Goal: Task Accomplishment & Management: Use online tool/utility

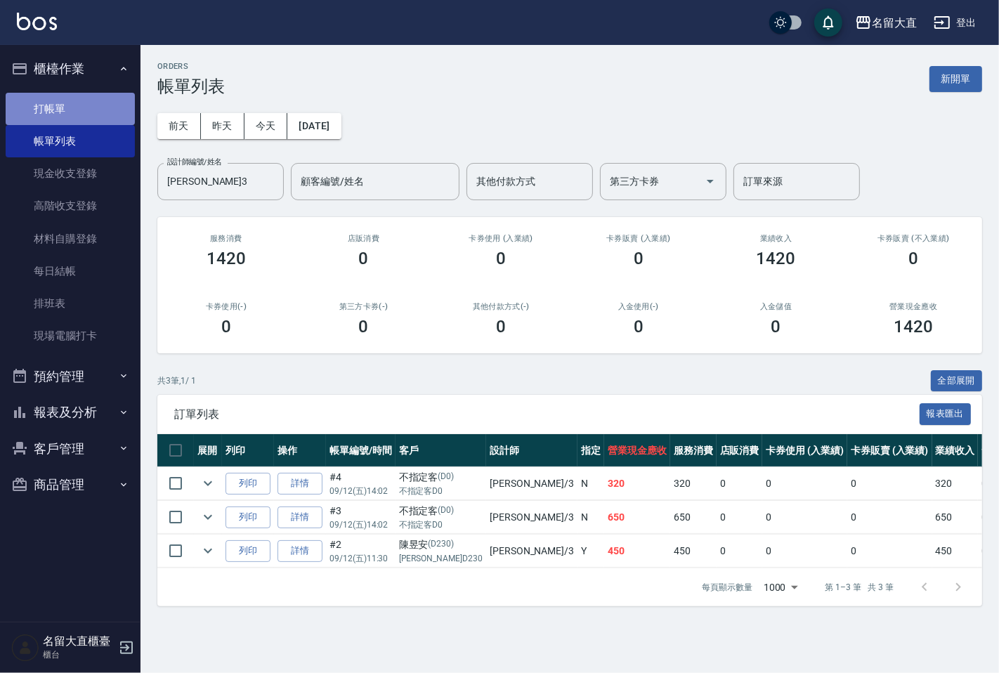
click at [55, 108] on link "打帳單" at bounding box center [70, 109] width 129 height 32
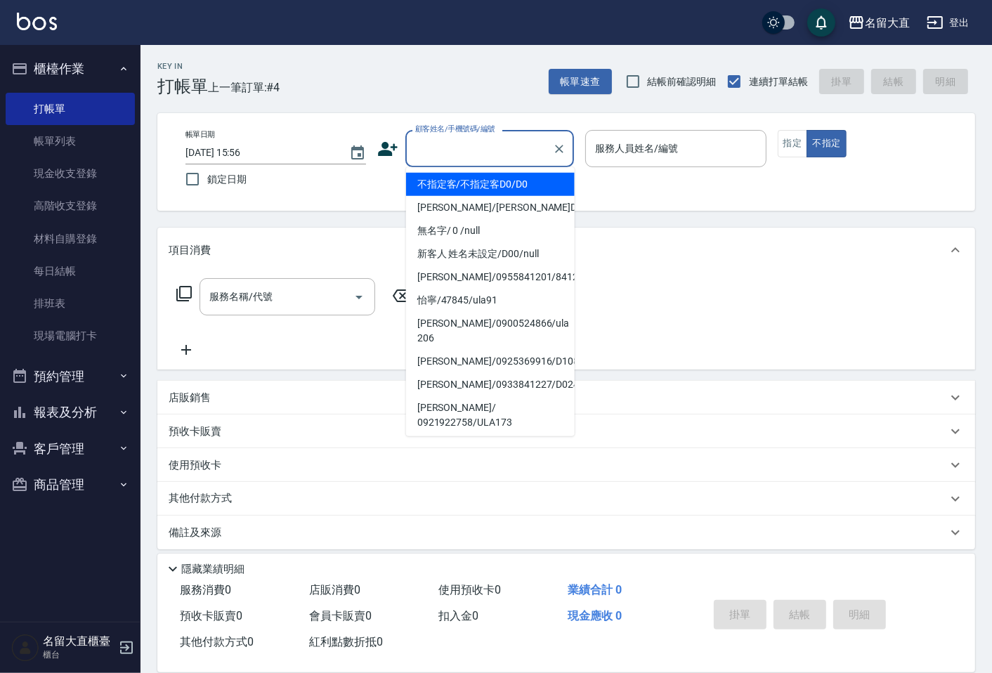
click at [466, 155] on input "顧客姓名/手機號碼/編號" at bounding box center [479, 148] width 135 height 25
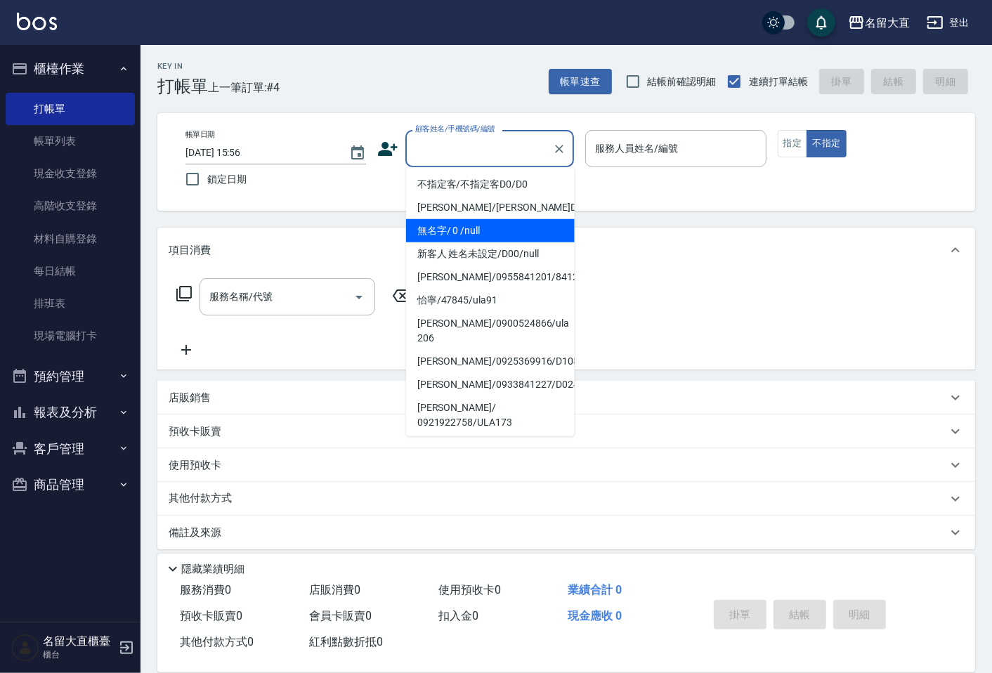
click at [441, 235] on li "無名字/ 0 /null" at bounding box center [490, 230] width 169 height 23
type input "無名字/ 0 /null"
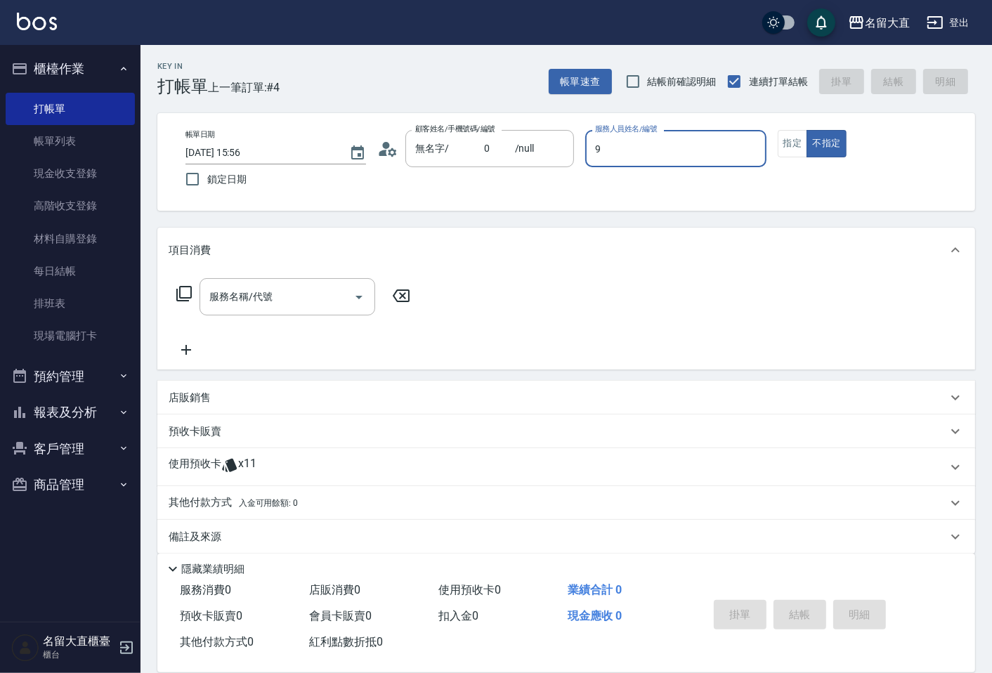
type input "Bear-9"
type button "false"
click at [798, 143] on button "指定" at bounding box center [793, 143] width 30 height 27
click at [178, 295] on icon at bounding box center [184, 293] width 17 height 17
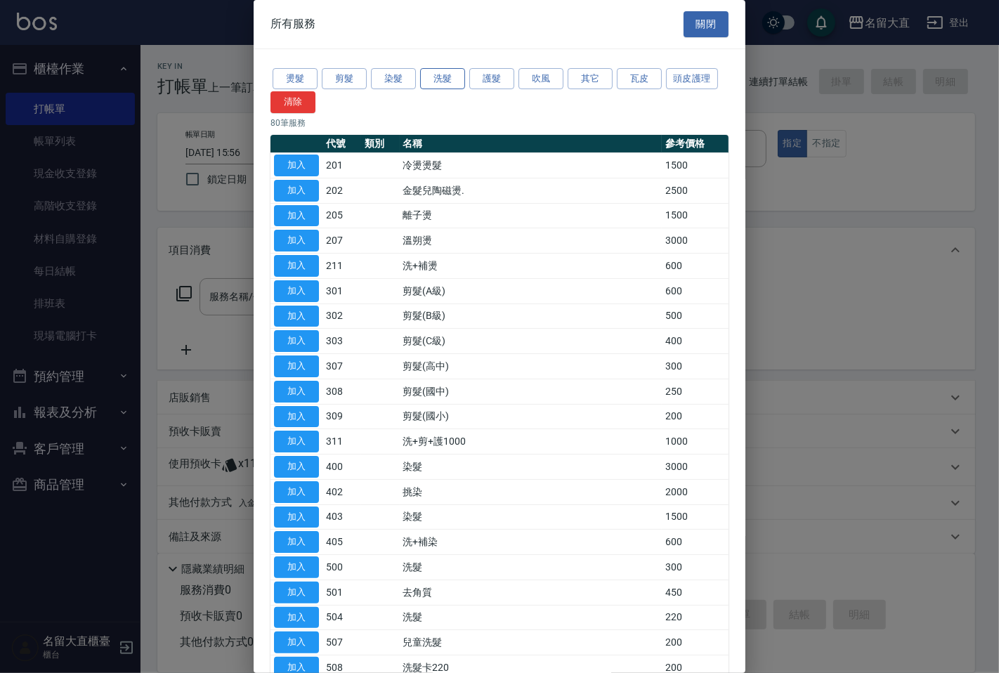
click at [443, 84] on button "洗髮" at bounding box center [442, 79] width 45 height 22
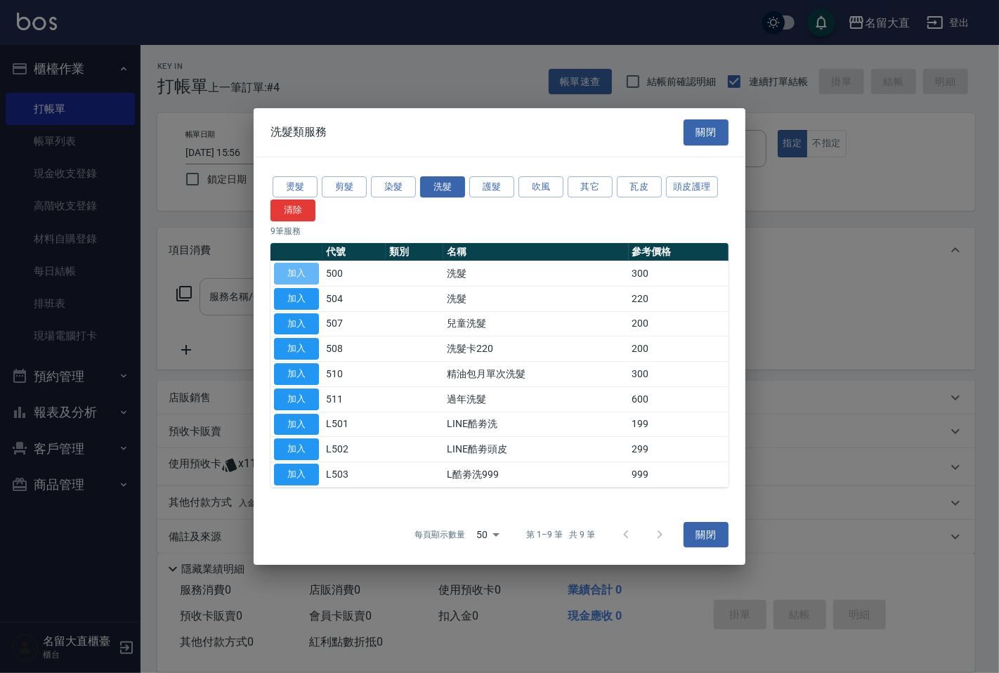
drag, startPoint x: 282, startPoint y: 280, endPoint x: 290, endPoint y: 278, distance: 8.5
click at [284, 280] on button "加入" at bounding box center [296, 274] width 45 height 22
type input "洗髮(500)"
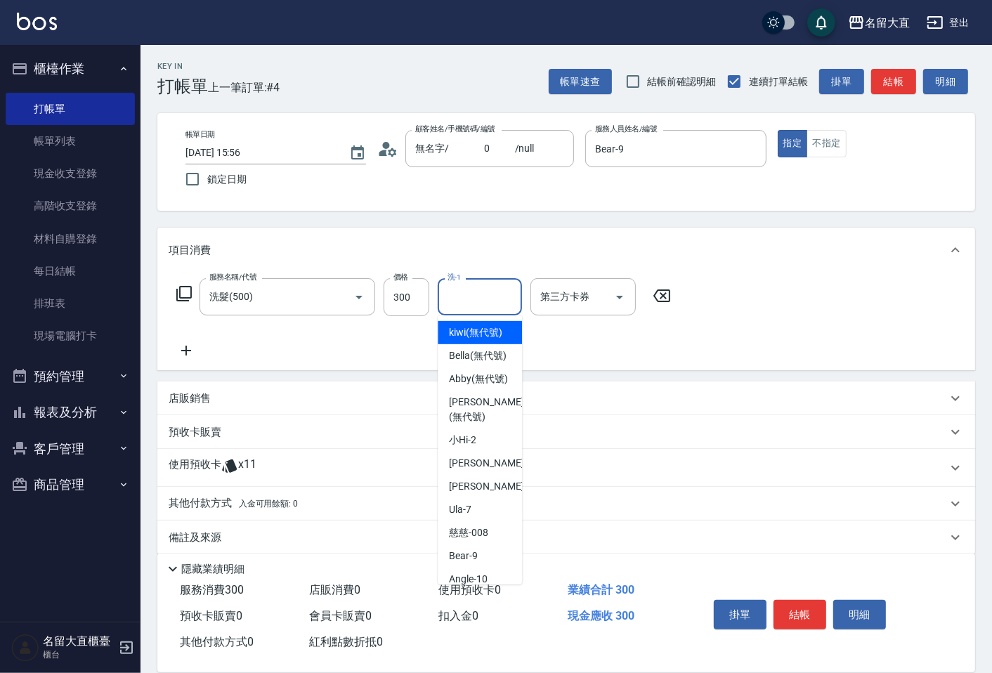
click at [481, 297] on input "洗-1" at bounding box center [480, 296] width 72 height 25
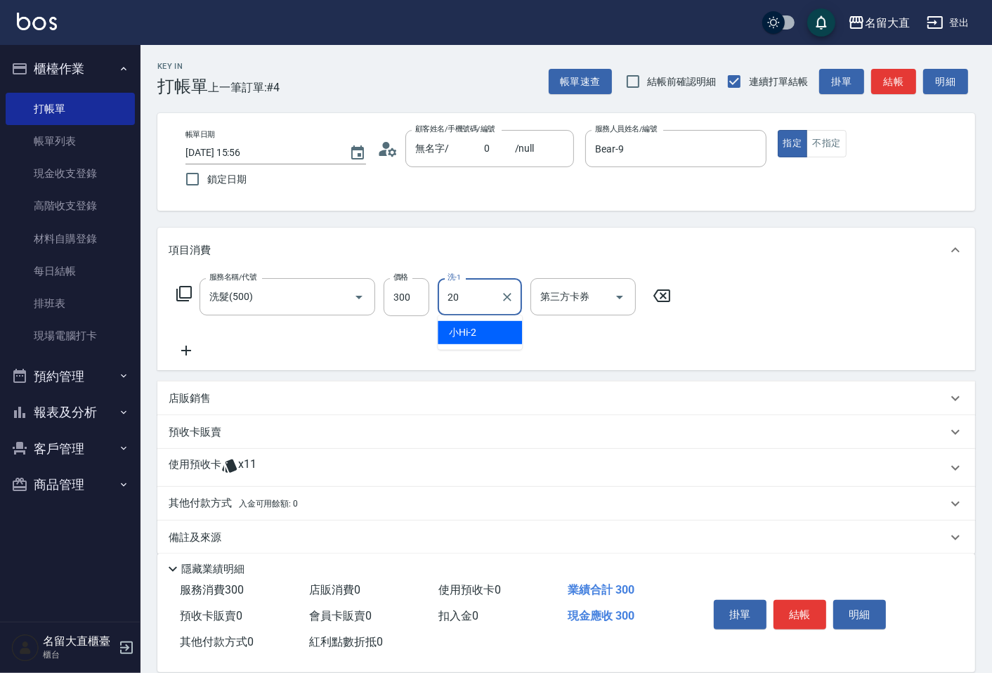
type input "詩雅-20"
drag, startPoint x: 820, startPoint y: 134, endPoint x: 836, endPoint y: 131, distance: 16.5
click at [820, 135] on button "不指定" at bounding box center [825, 143] width 39 height 27
click at [886, 91] on button "結帳" at bounding box center [893, 82] width 45 height 26
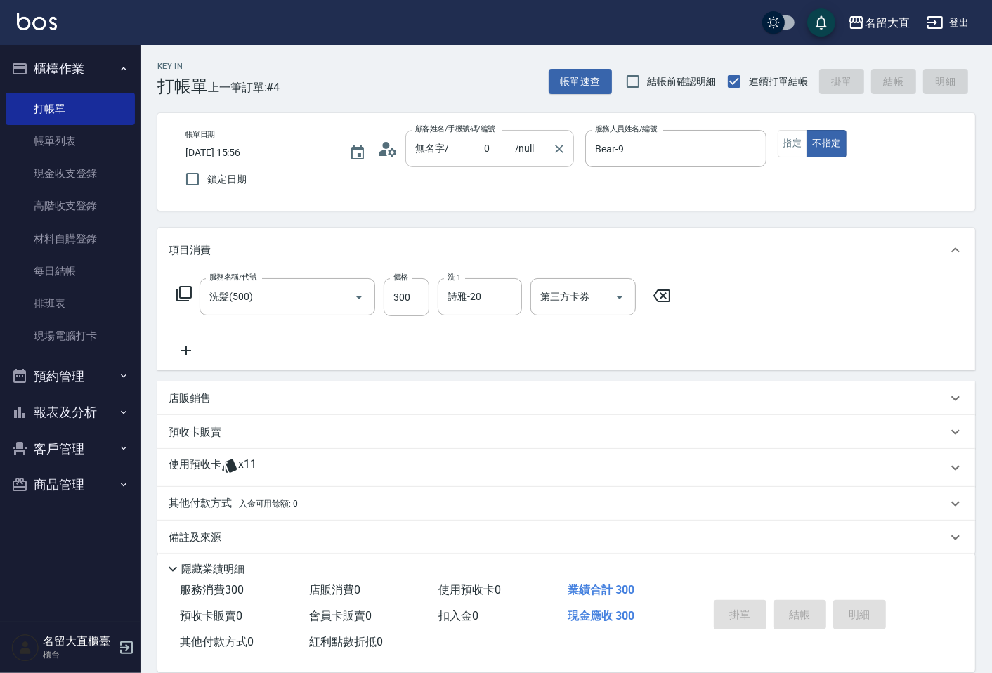
type input "[DATE] 15:57"
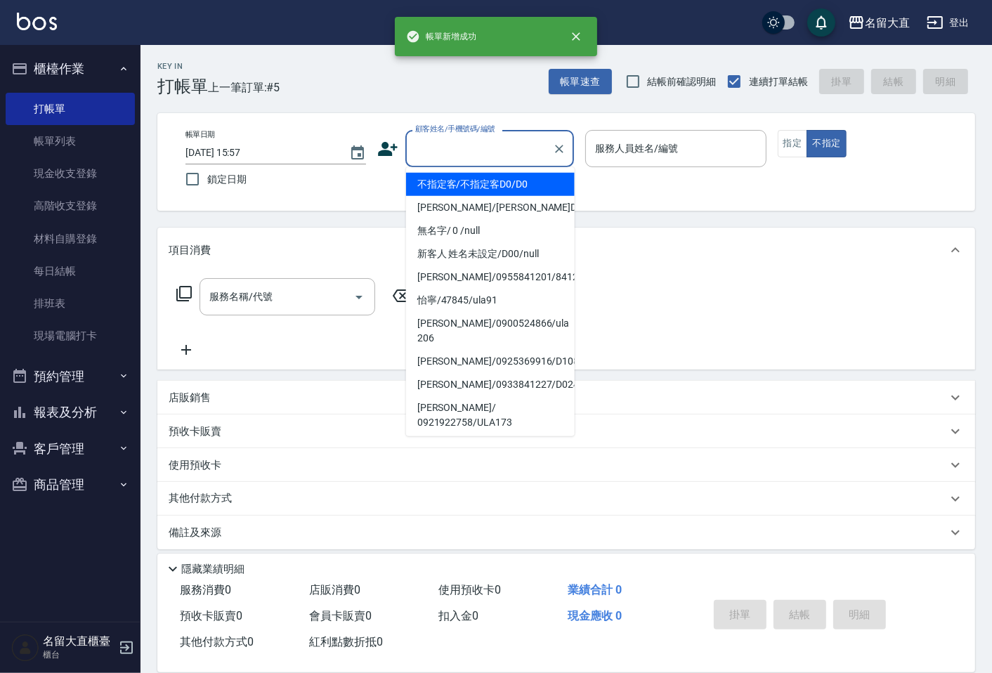
click at [457, 159] on input "顧客姓名/手機號碼/編號" at bounding box center [479, 148] width 135 height 25
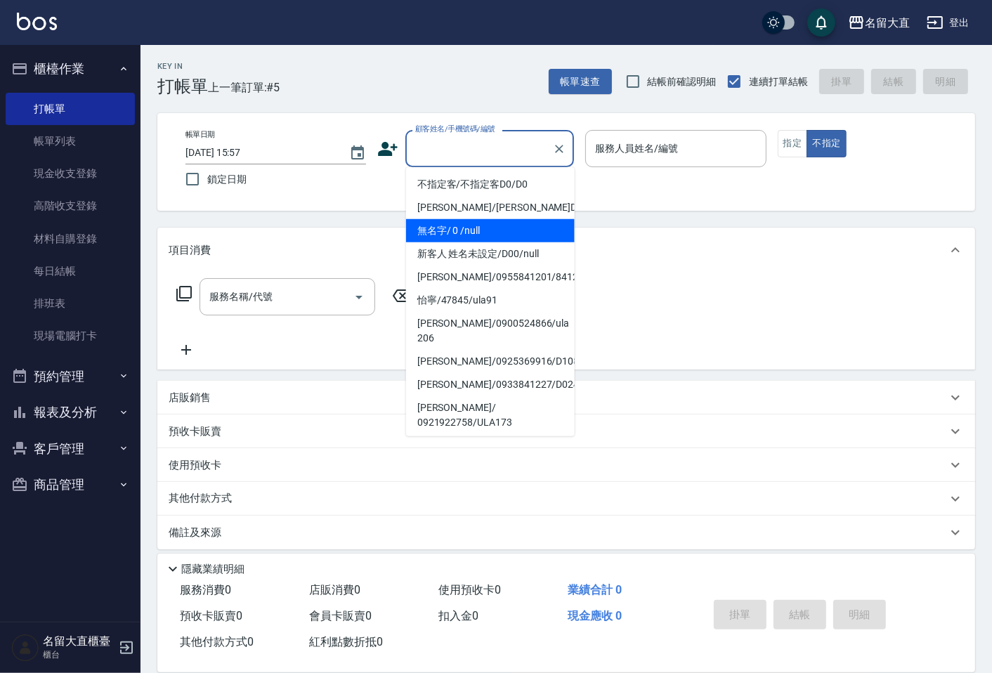
click at [457, 233] on li "無名字/ 0 /null" at bounding box center [490, 230] width 169 height 23
type input "無名字/ 0 /null"
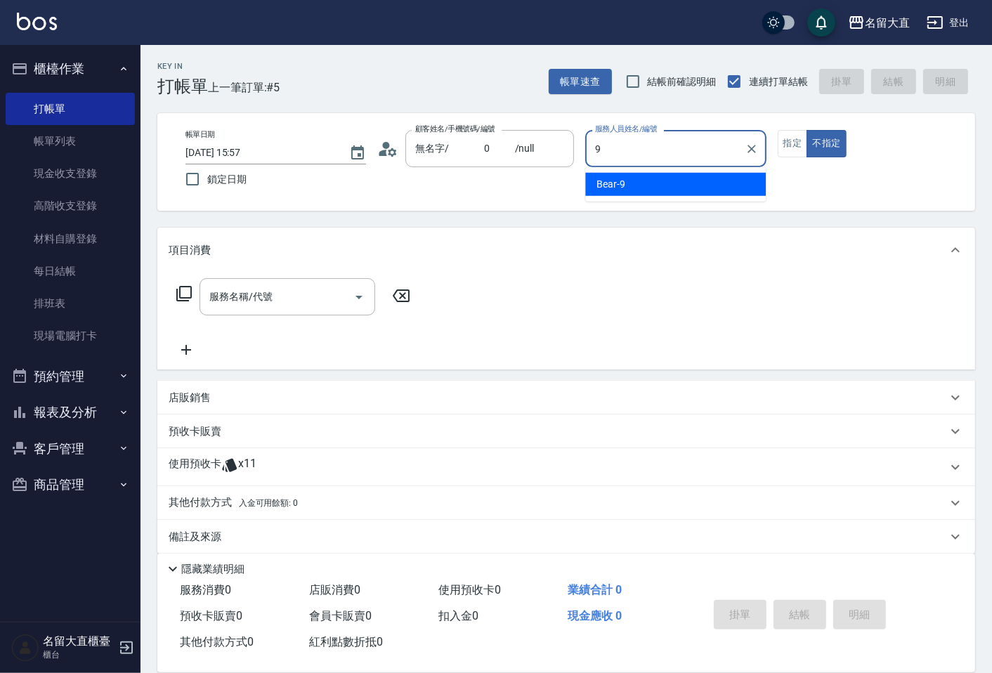
type input "Bear-9"
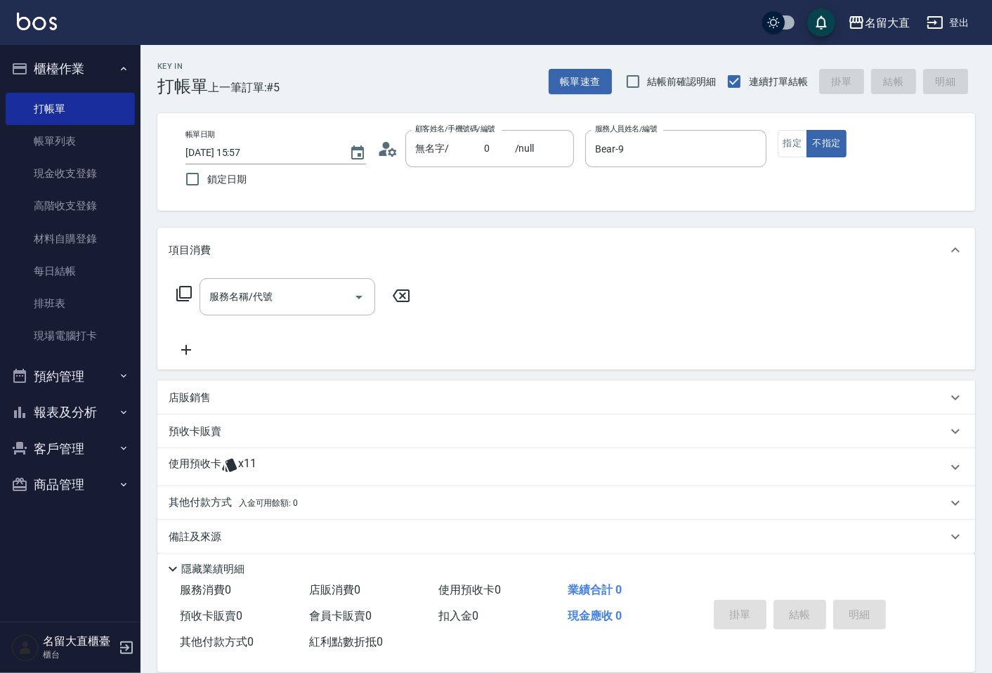
click at [181, 290] on icon at bounding box center [184, 293] width 17 height 17
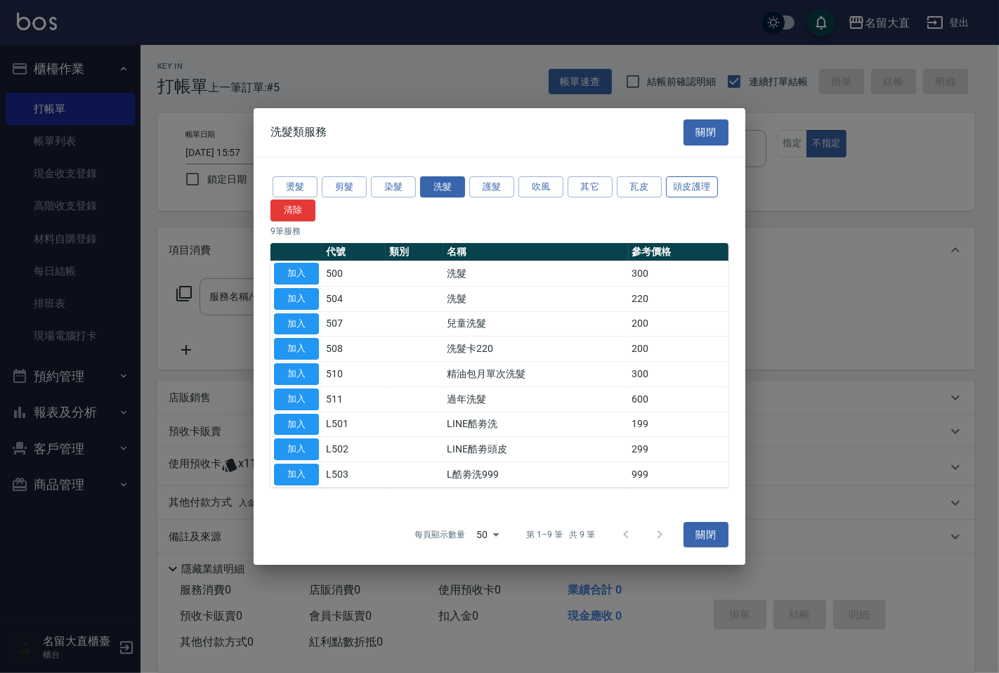
click at [679, 185] on button "頭皮護理" at bounding box center [692, 187] width 52 height 22
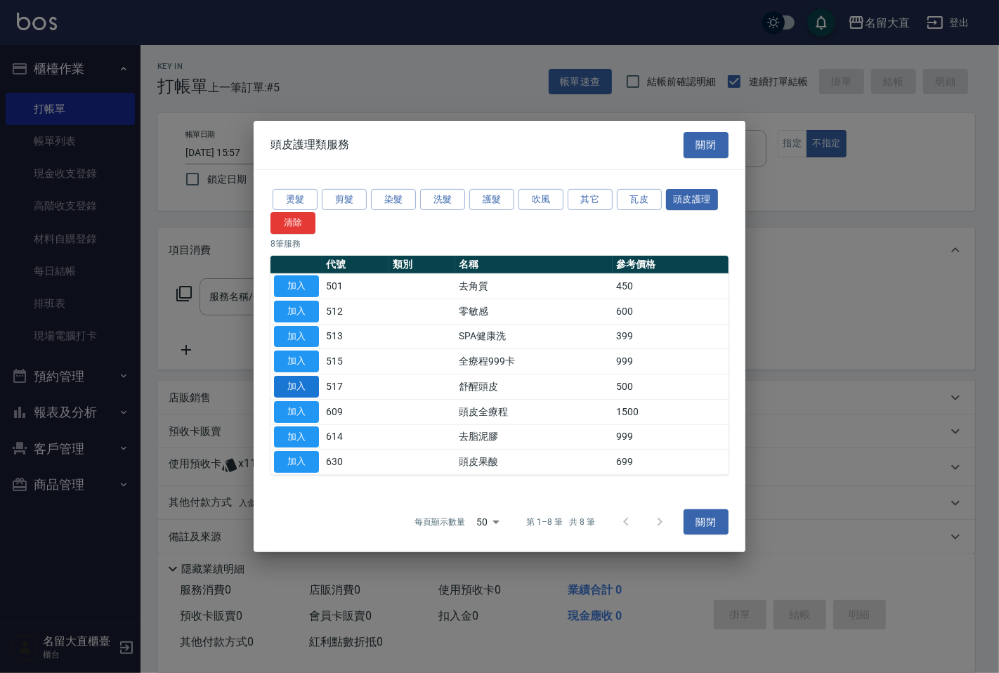
click at [291, 384] on button "加入" at bounding box center [296, 387] width 45 height 22
type input "舒醒頭皮(517)"
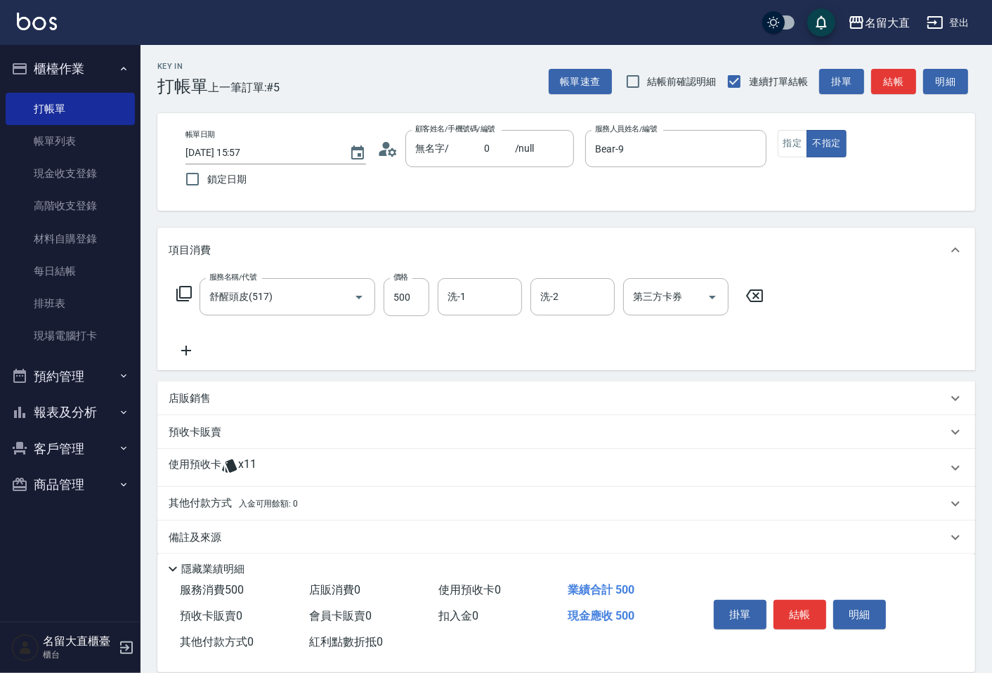
click at [181, 288] on icon at bounding box center [184, 293] width 17 height 17
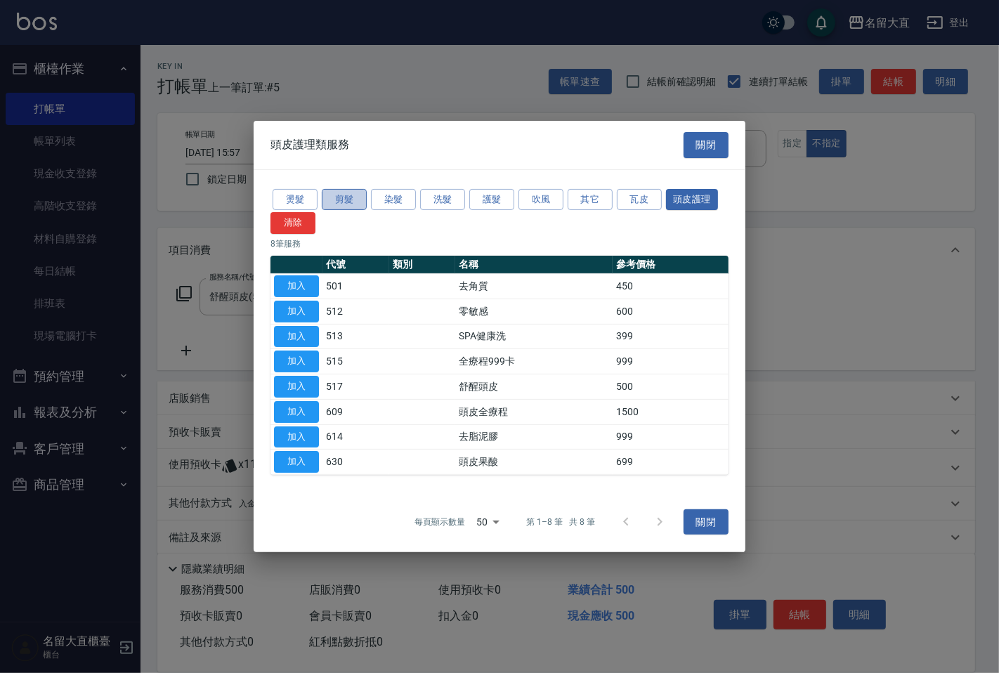
click at [348, 198] on button "剪髮" at bounding box center [344, 199] width 45 height 22
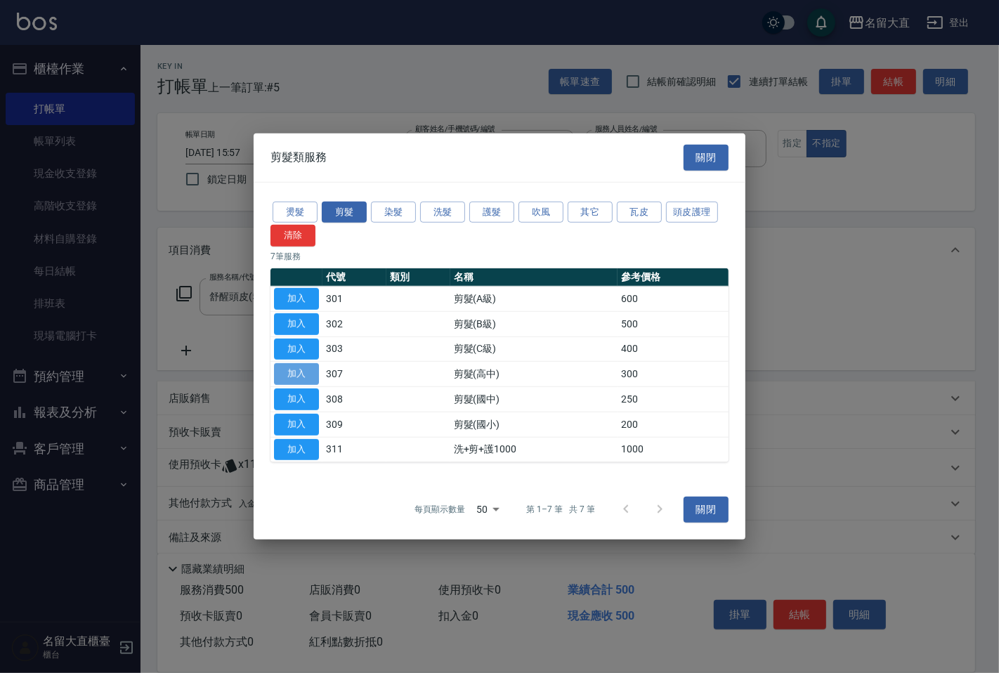
click at [301, 367] on button "加入" at bounding box center [296, 374] width 45 height 22
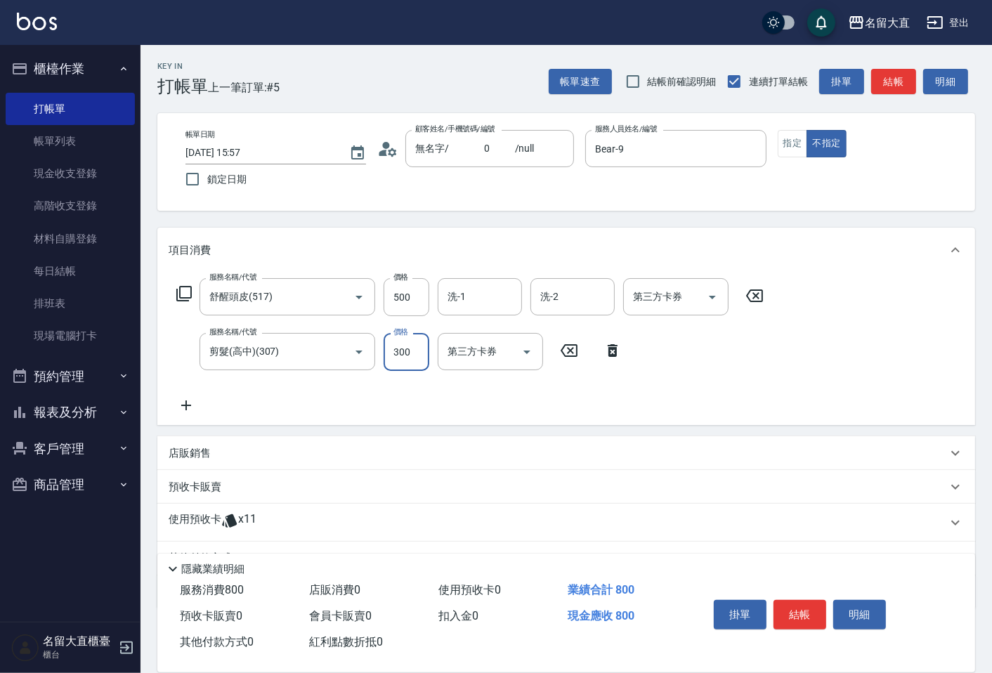
click at [404, 353] on input "300" at bounding box center [407, 352] width 46 height 38
type input "350"
click at [417, 292] on input "500" at bounding box center [407, 297] width 46 height 38
type input "600"
click at [476, 295] on input "洗-1" at bounding box center [480, 296] width 72 height 25
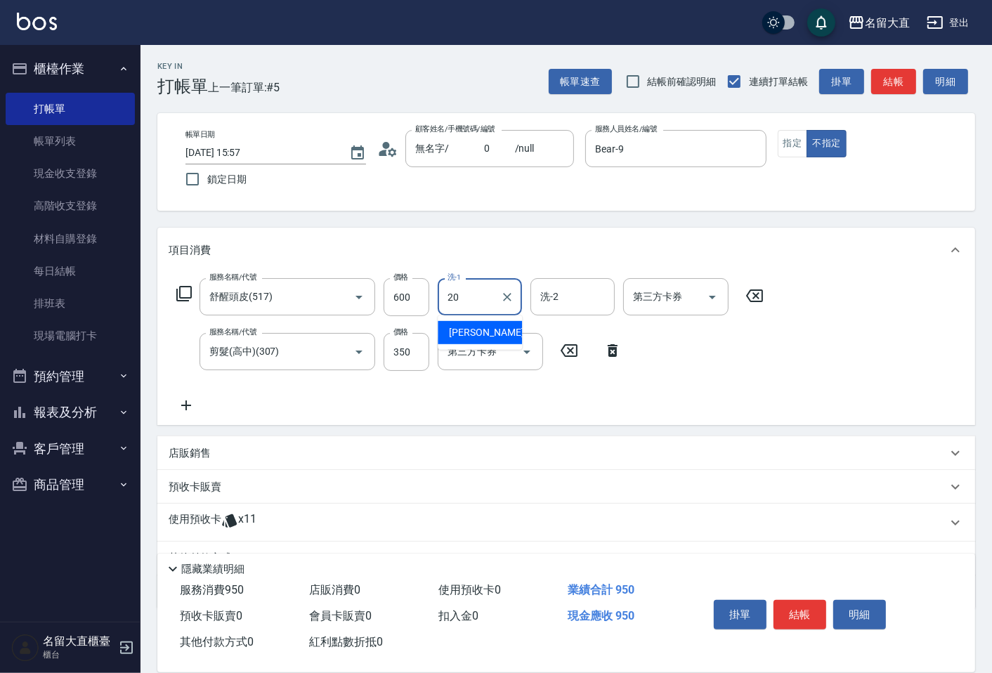
type input "詩雅-20"
click at [895, 78] on button "結帳" at bounding box center [893, 82] width 45 height 26
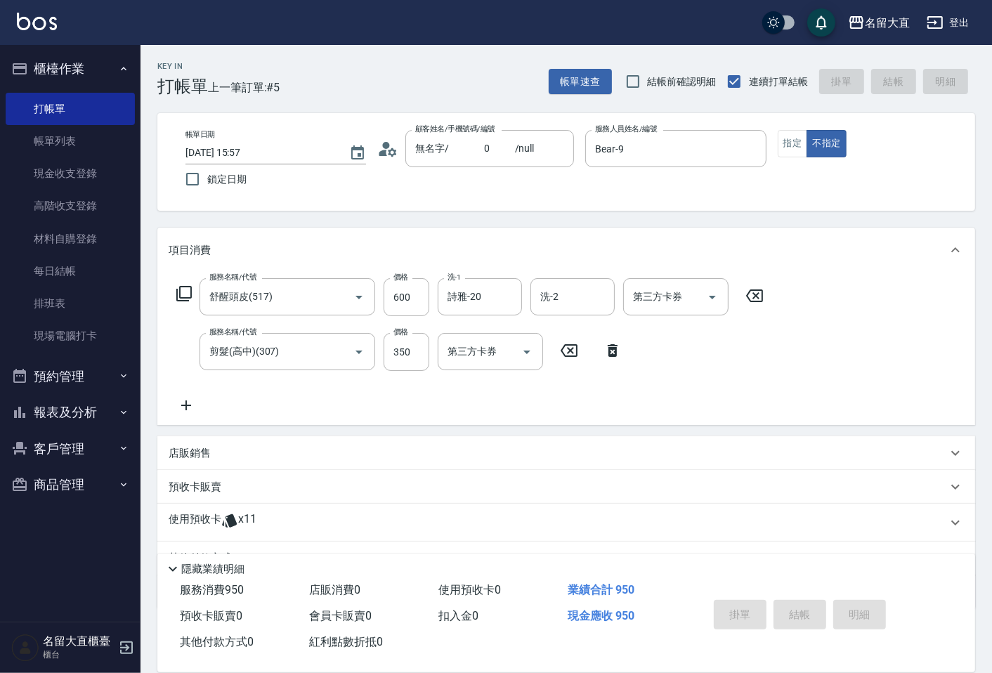
type input "[DATE] 15:58"
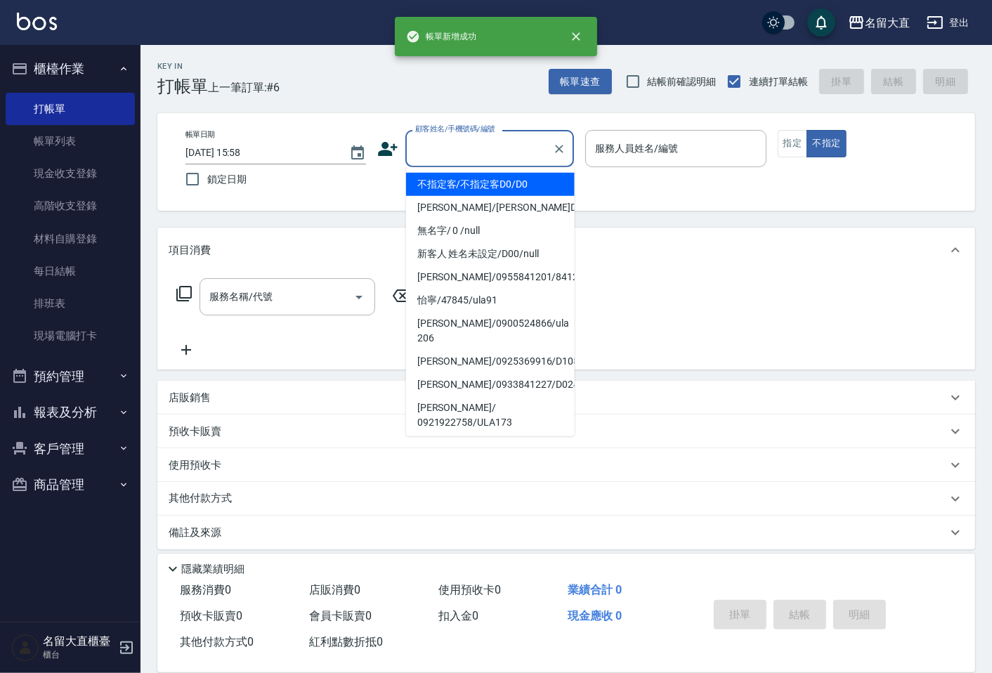
click at [452, 153] on input "顧客姓名/手機號碼/編號" at bounding box center [479, 148] width 135 height 25
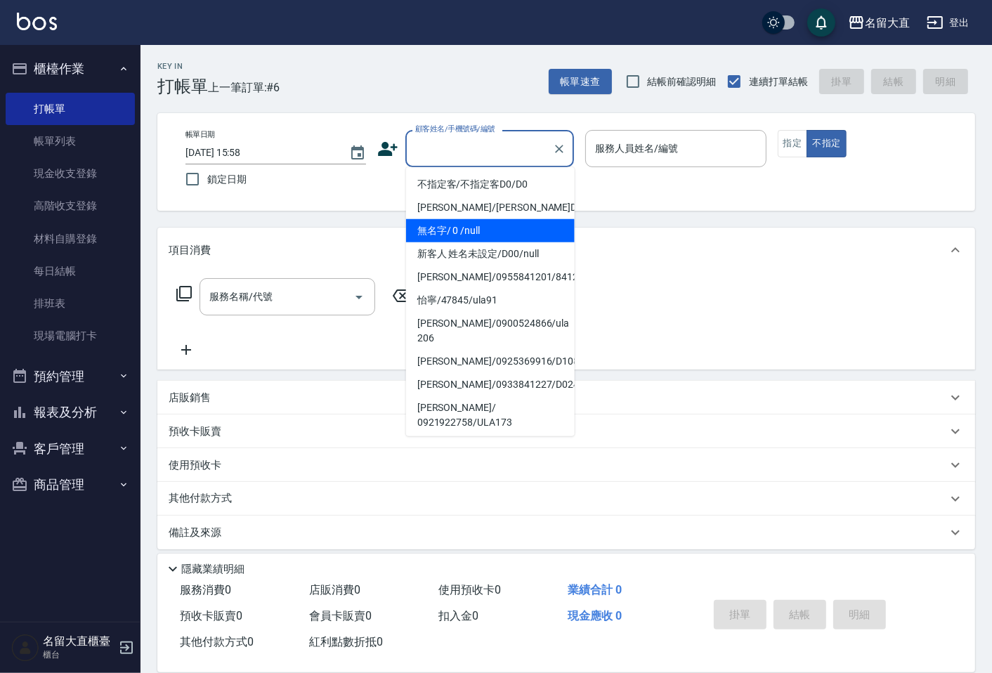
click at [431, 225] on li "無名字/ 0 /null" at bounding box center [490, 230] width 169 height 23
type input "無名字/ 0 /null"
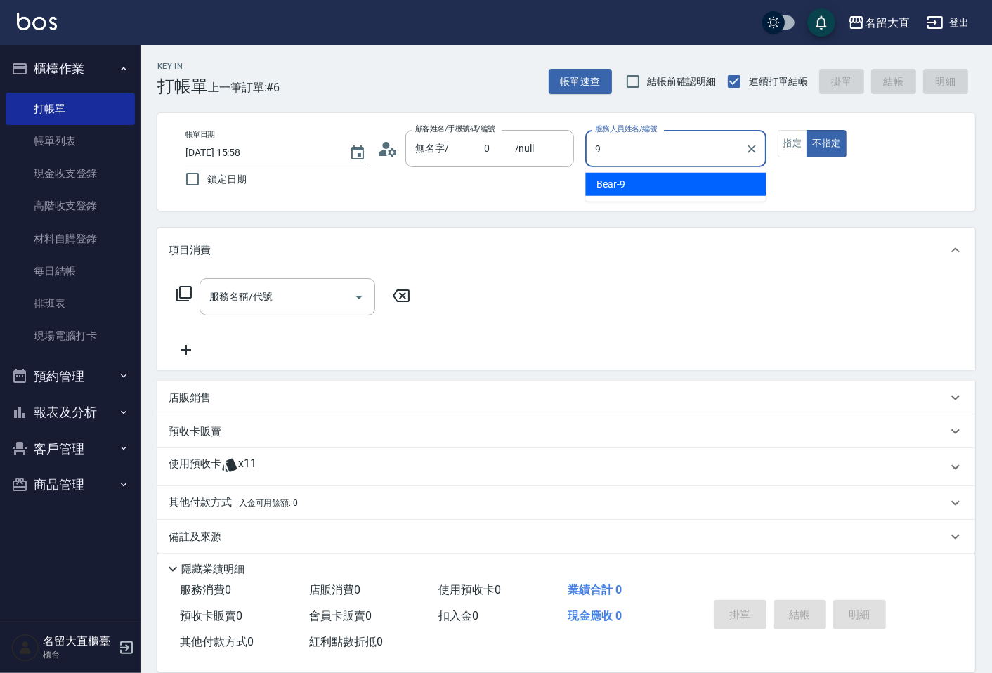
type input "Bear-9"
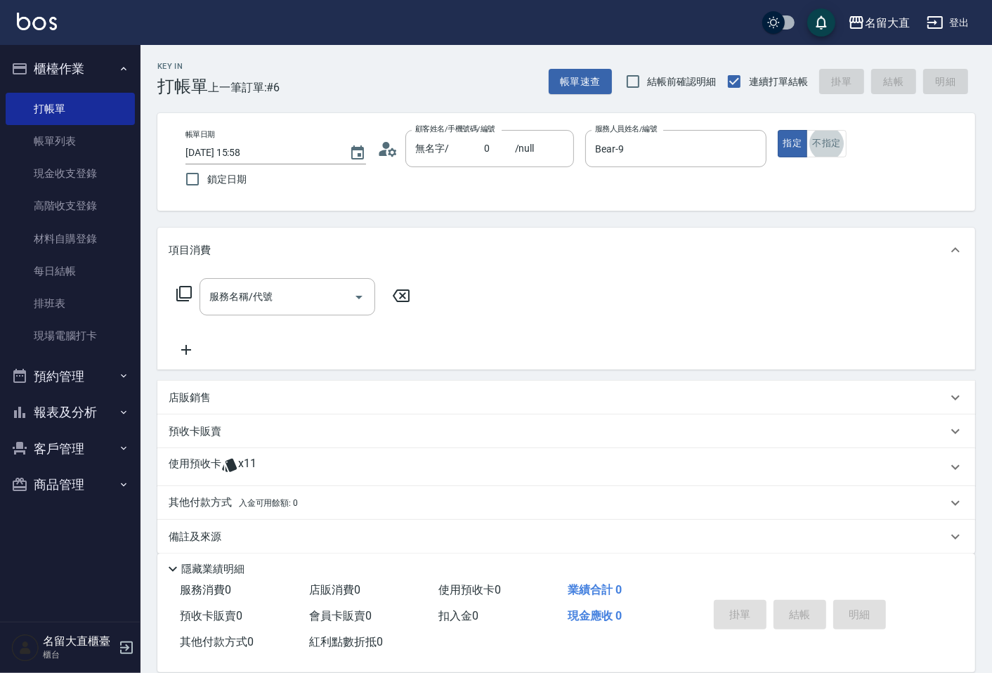
click at [181, 289] on icon at bounding box center [184, 293] width 17 height 17
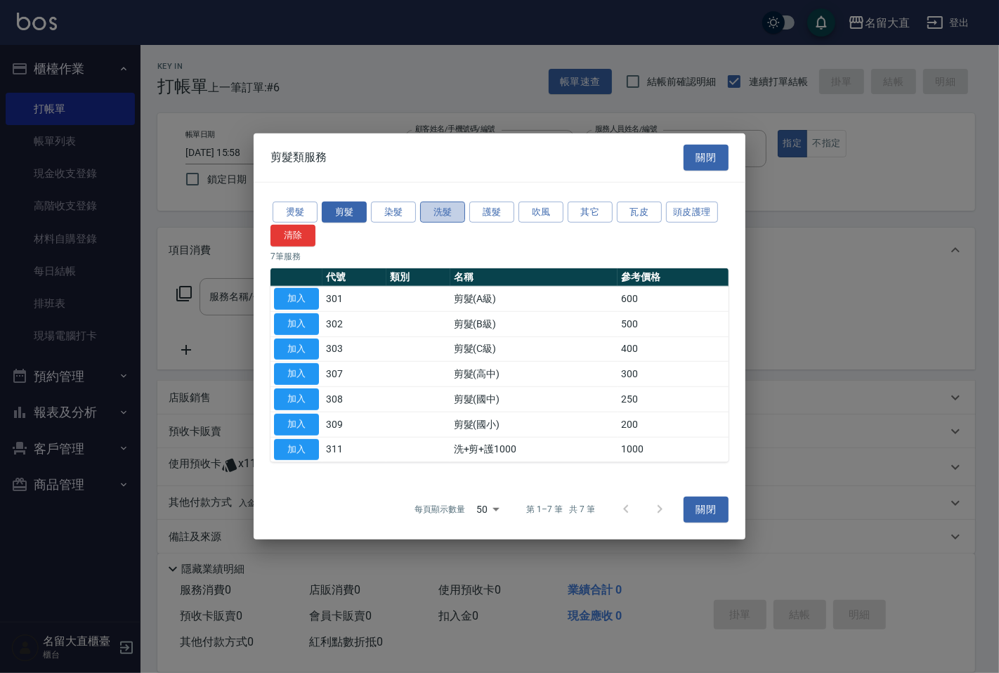
click at [452, 213] on button "洗髮" at bounding box center [442, 212] width 45 height 22
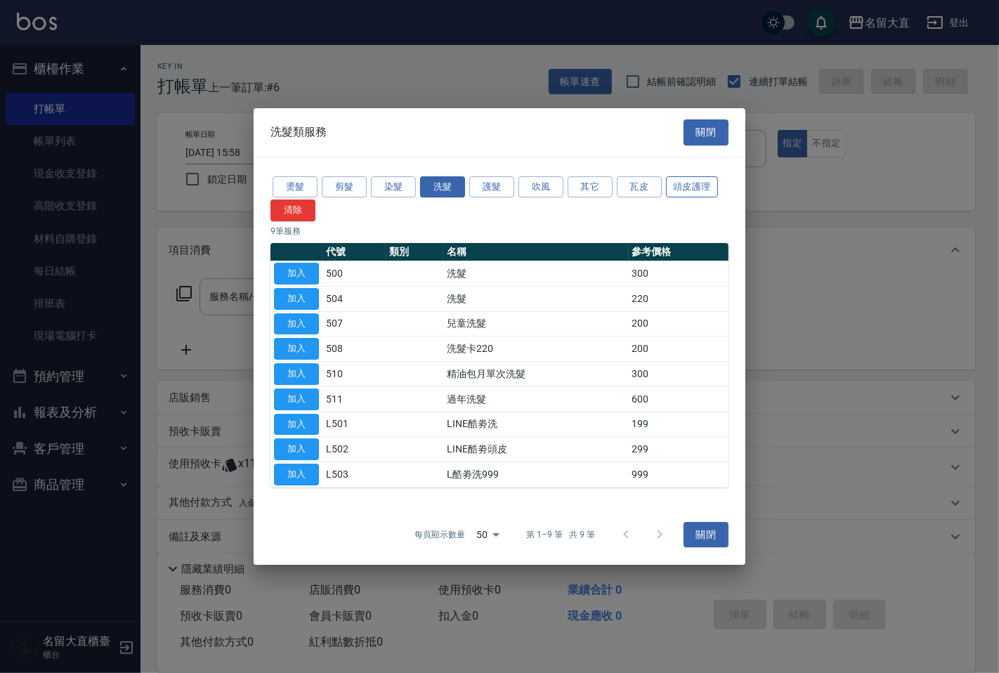
click at [689, 185] on button "頭皮護理" at bounding box center [692, 187] width 52 height 22
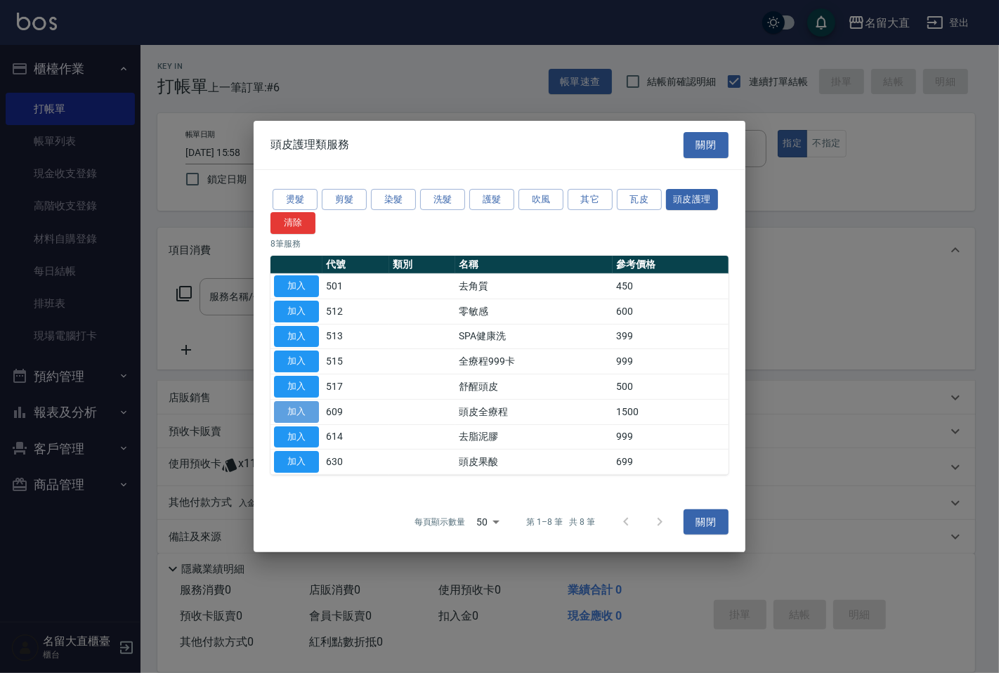
click at [297, 414] on button "加入" at bounding box center [296, 412] width 45 height 22
type input "頭皮全療程(609)"
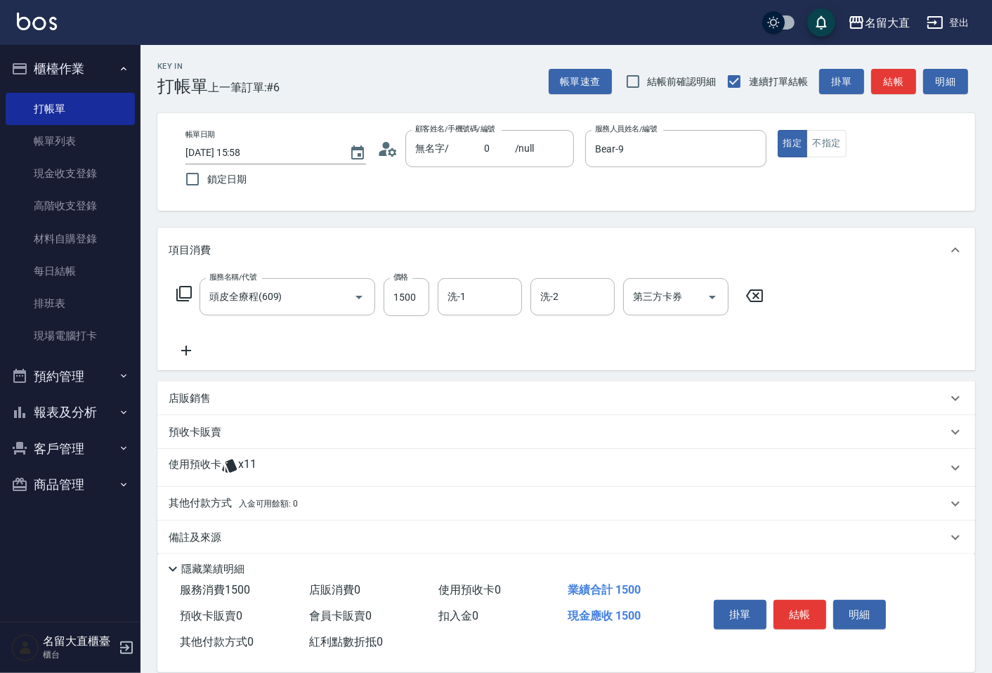
click at [752, 299] on icon at bounding box center [754, 295] width 35 height 17
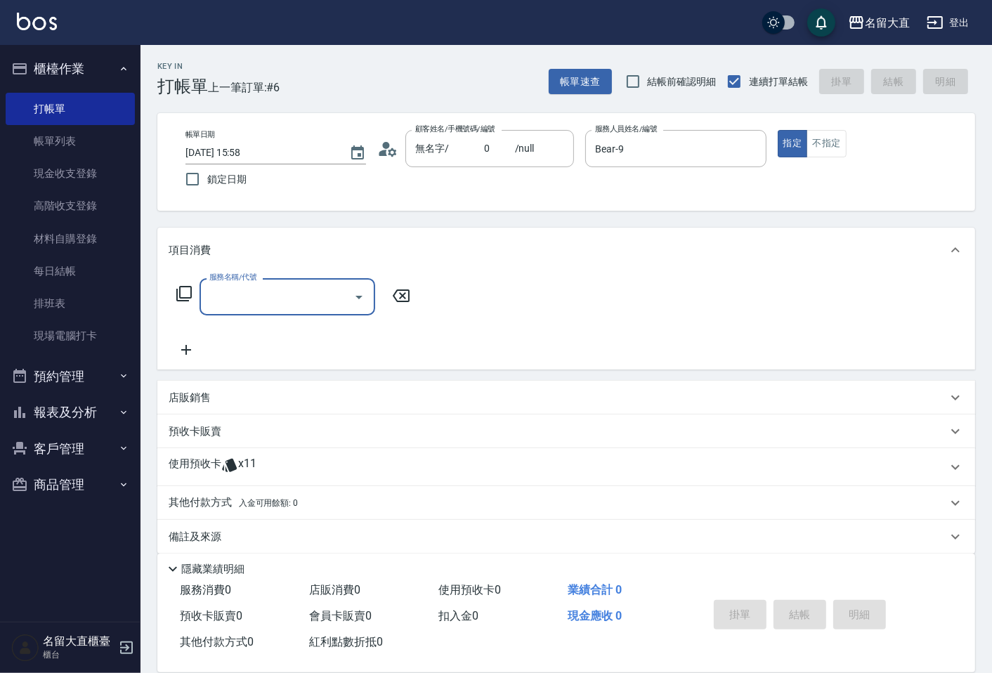
click at [186, 291] on icon at bounding box center [184, 293] width 17 height 17
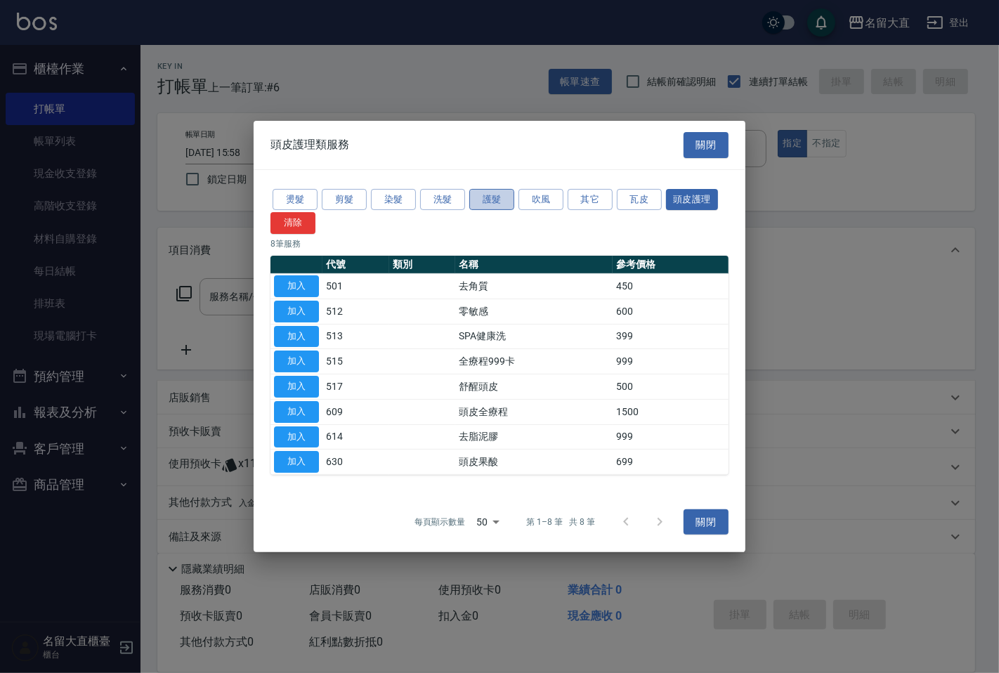
click at [494, 204] on button "護髮" at bounding box center [491, 199] width 45 height 22
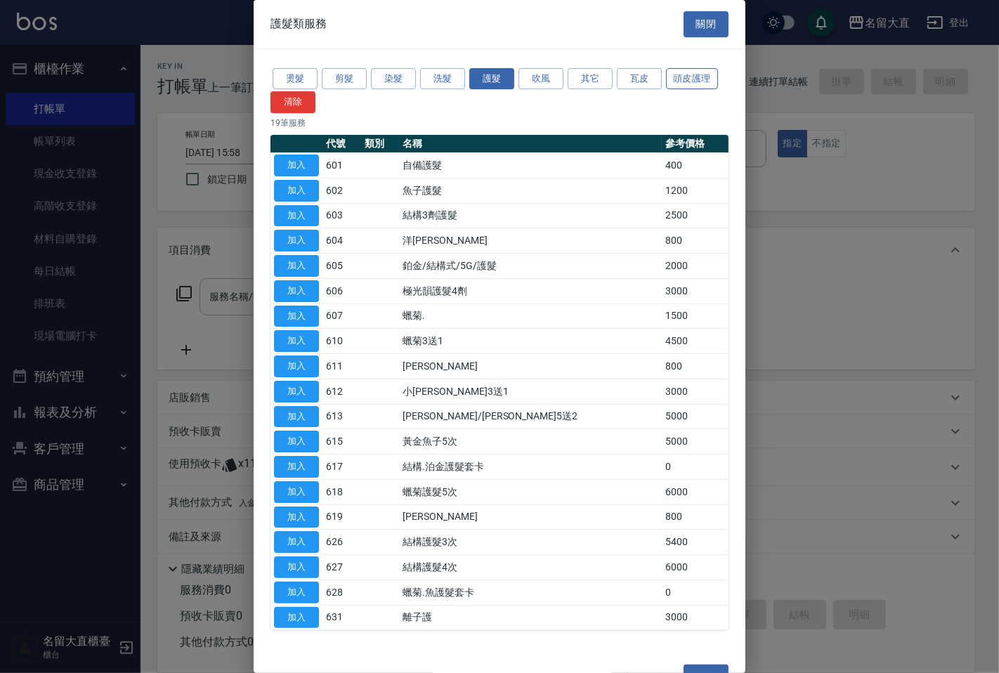
click at [692, 82] on button "頭皮護理" at bounding box center [692, 79] width 52 height 22
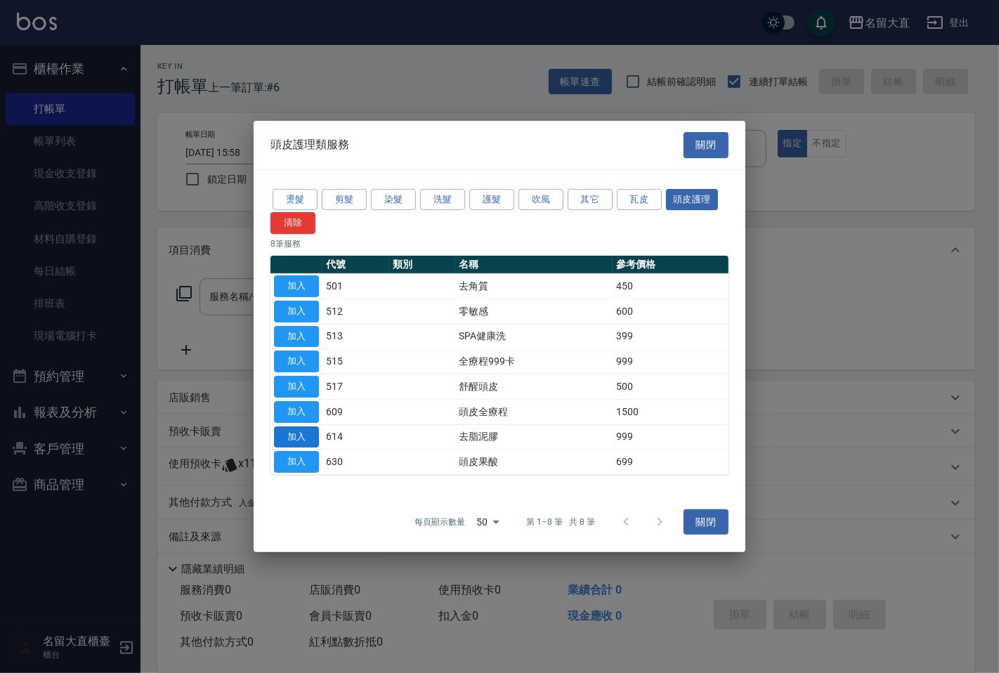
click at [298, 436] on button "加入" at bounding box center [296, 437] width 45 height 22
type input "去脂泥膠(614)"
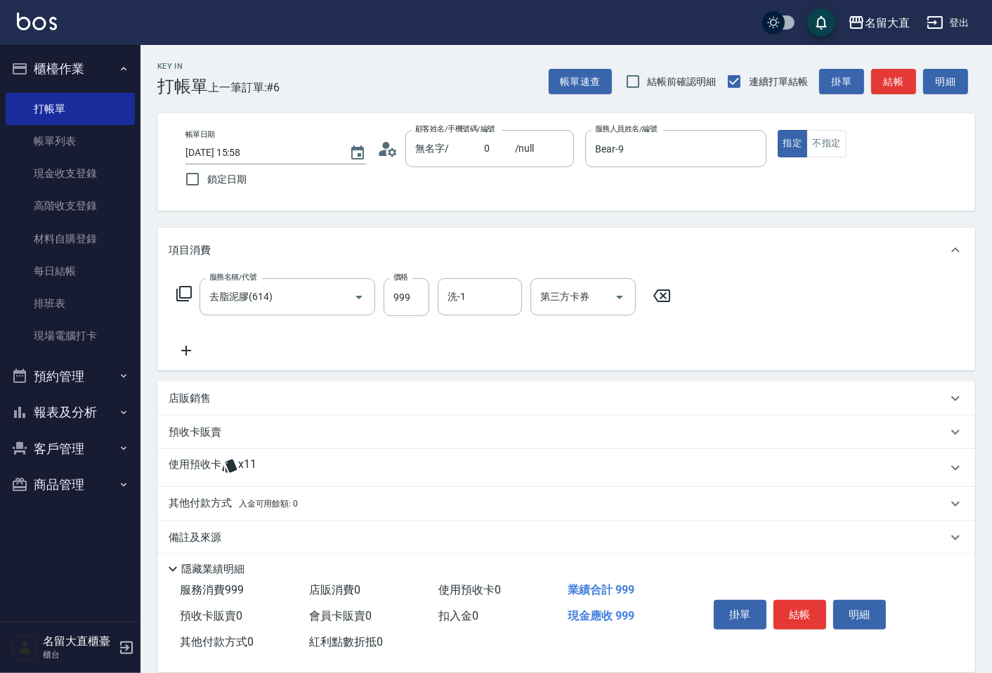
click at [190, 298] on icon at bounding box center [183, 293] width 15 height 15
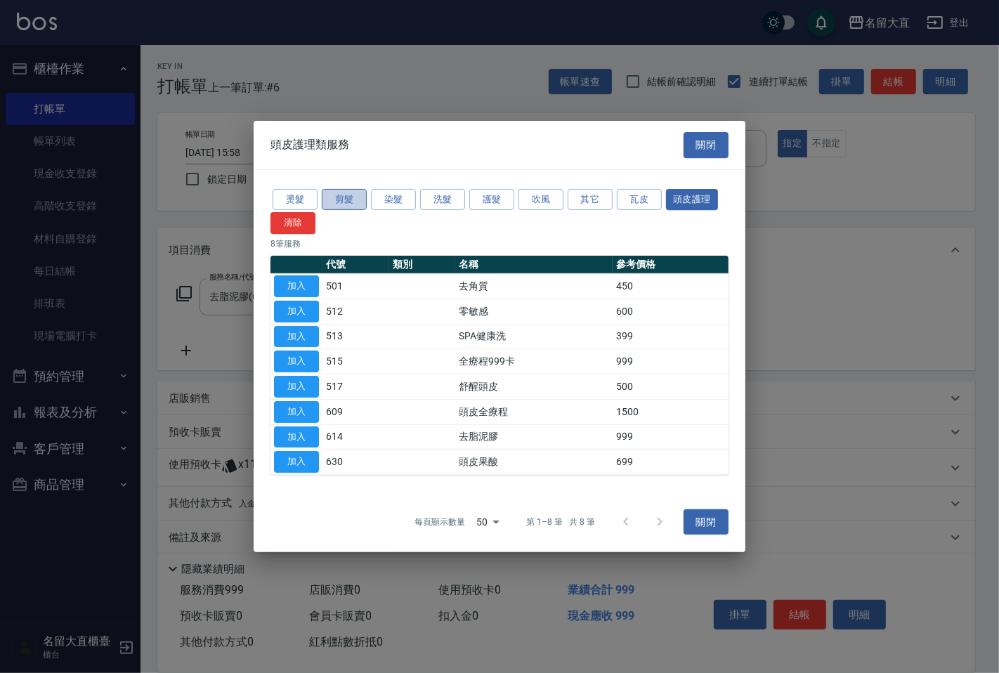
click at [339, 195] on button "剪髮" at bounding box center [344, 199] width 45 height 22
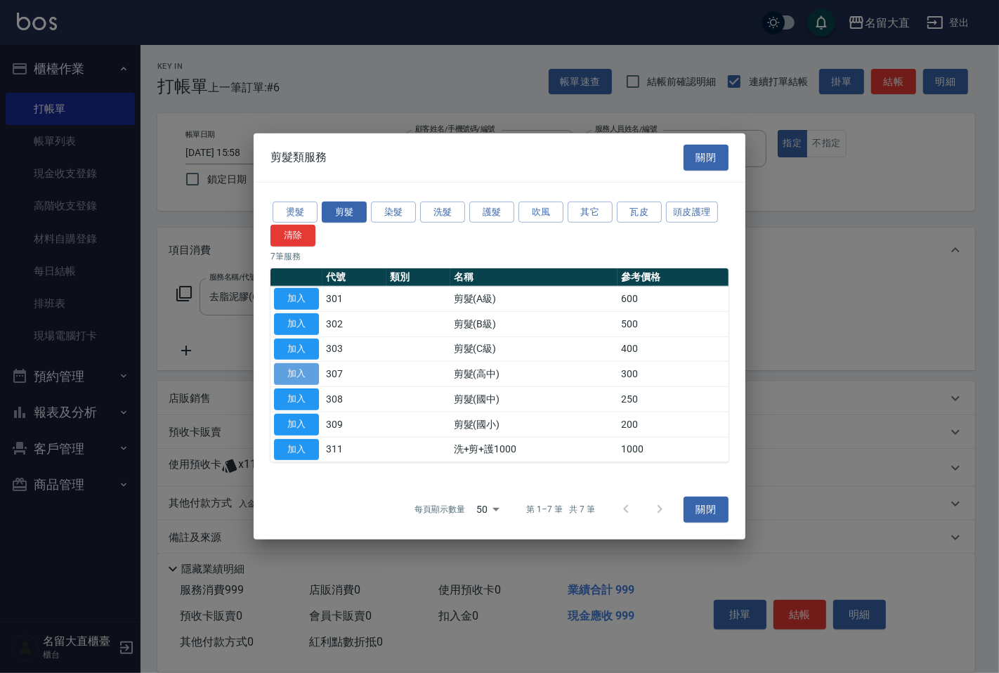
click at [308, 371] on button "加入" at bounding box center [296, 374] width 45 height 22
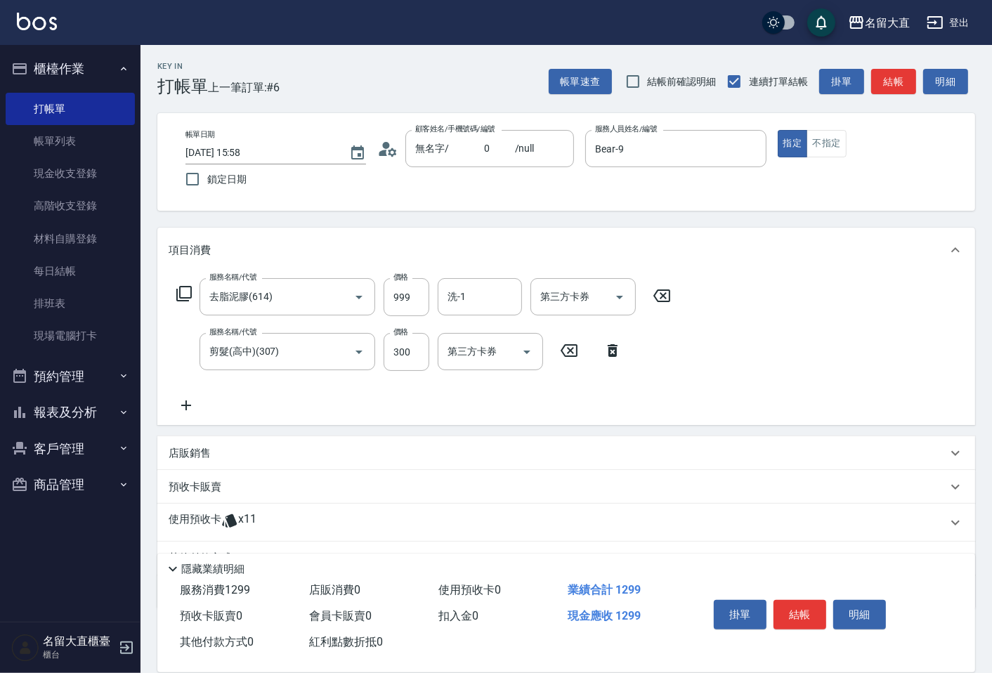
click at [187, 285] on icon at bounding box center [184, 293] width 17 height 17
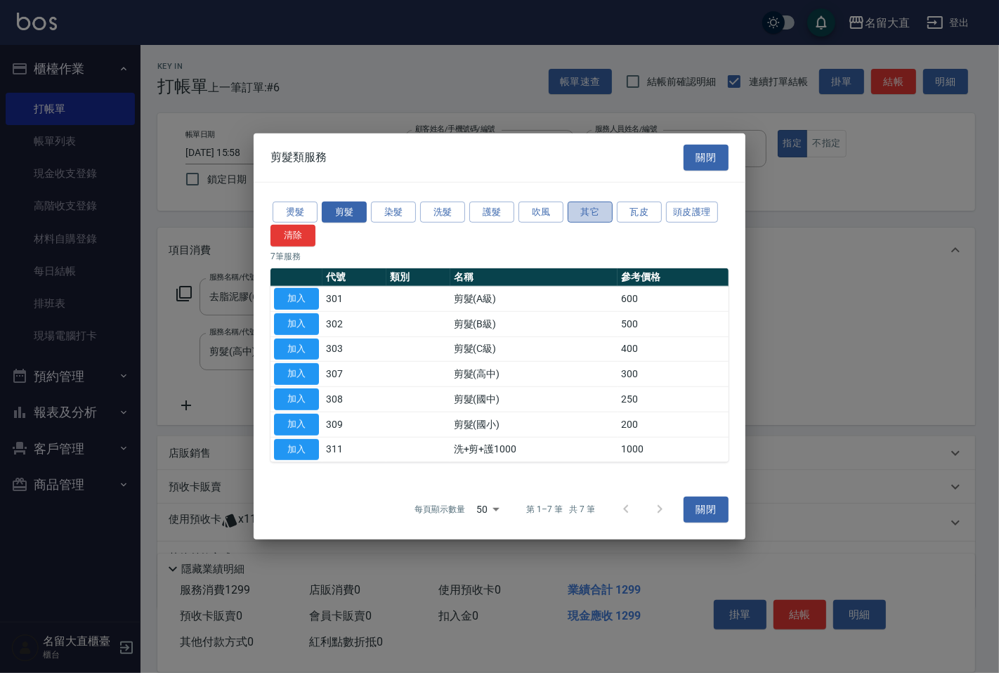
click at [577, 209] on button "其它" at bounding box center [590, 212] width 45 height 22
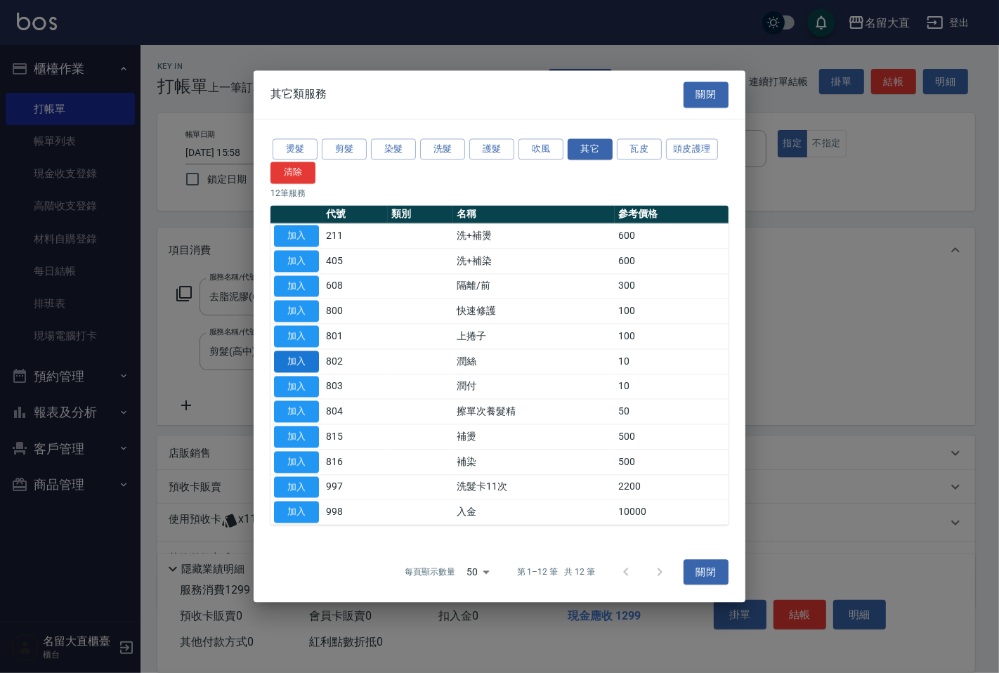
click at [296, 362] on button "加入" at bounding box center [296, 361] width 45 height 22
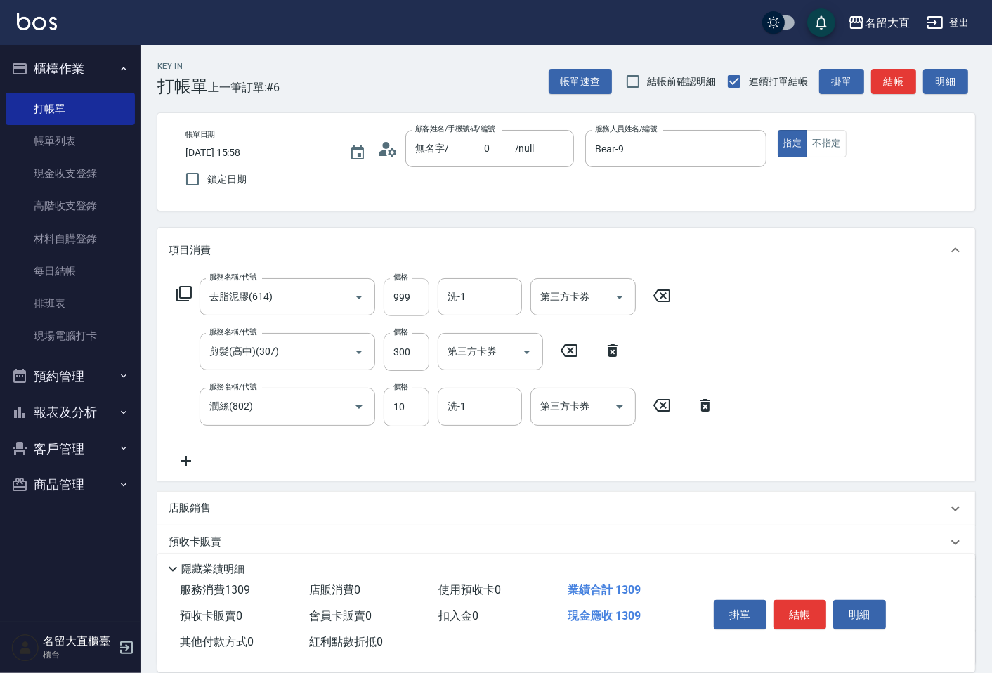
click at [414, 309] on input "999" at bounding box center [407, 297] width 46 height 38
click at [414, 307] on input "999" at bounding box center [407, 297] width 46 height 38
type input "1000"
drag, startPoint x: 398, startPoint y: 348, endPoint x: 388, endPoint y: 348, distance: 9.8
click at [398, 348] on input "300" at bounding box center [407, 352] width 46 height 38
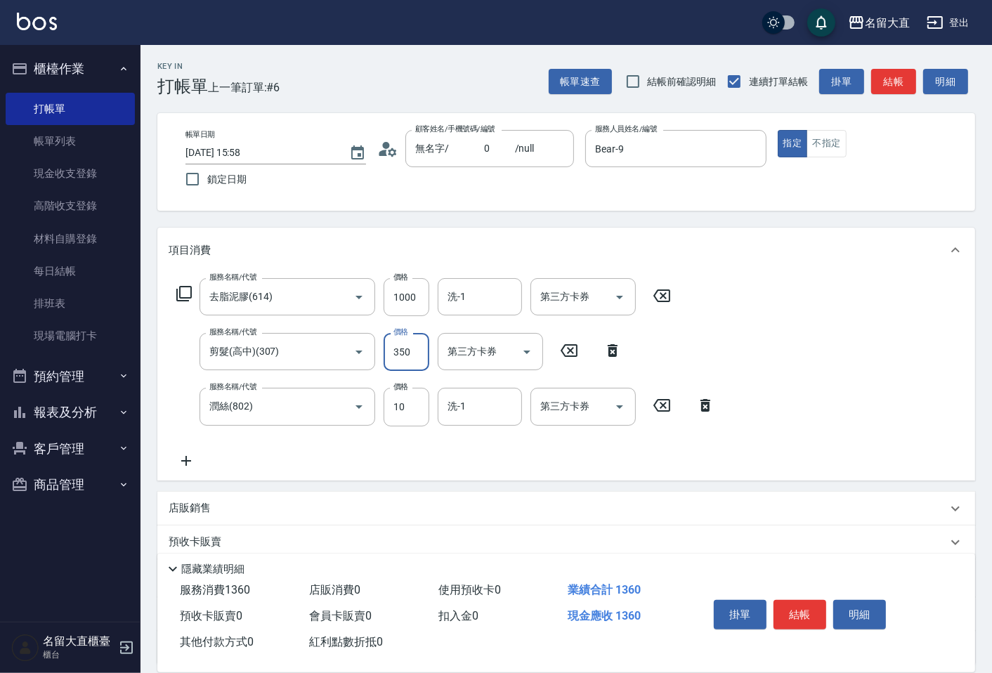
click at [412, 356] on input "350" at bounding box center [407, 352] width 46 height 38
type input "350"
click at [379, 409] on div "服務名稱/代號 [PERSON_NAME](802) 服務名稱/代號 價格 10 價格 洗-1 洗-1 第三方卡券 第三方卡券" at bounding box center [446, 407] width 554 height 38
click at [393, 412] on input "10" at bounding box center [407, 407] width 46 height 38
type input "20"
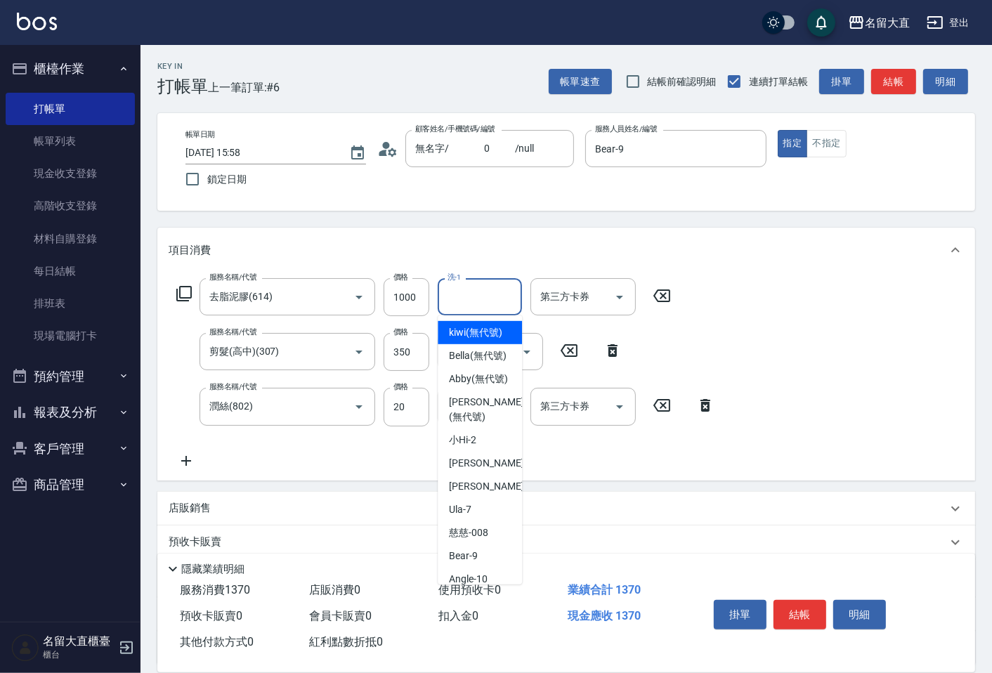
click at [445, 286] on input "洗-1" at bounding box center [480, 296] width 72 height 25
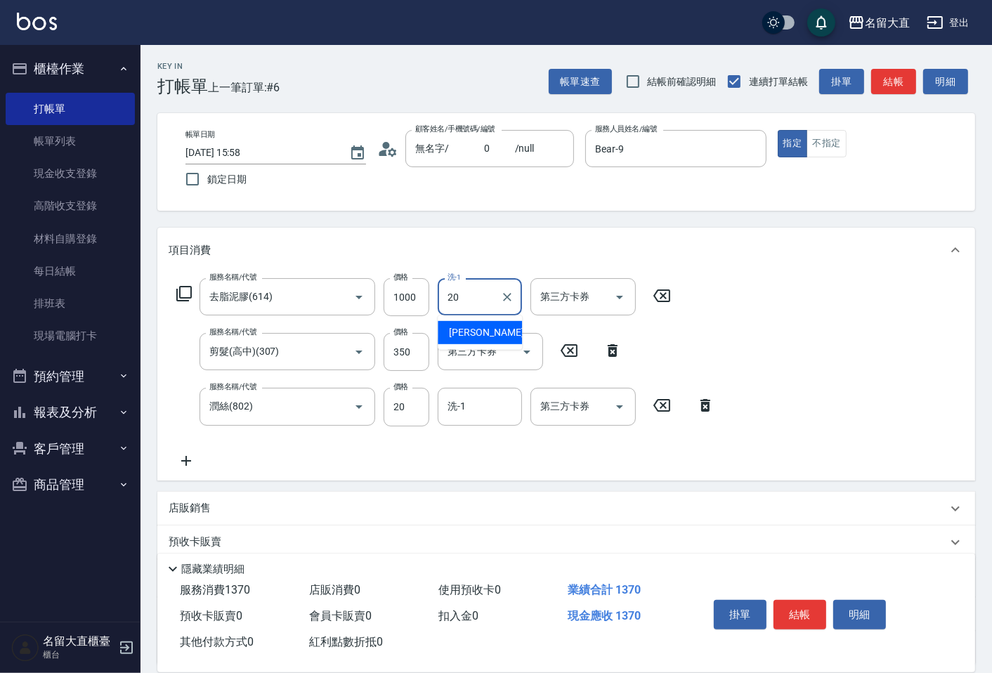
type input "詩雅-20"
click at [476, 394] on input "洗-1" at bounding box center [480, 406] width 72 height 25
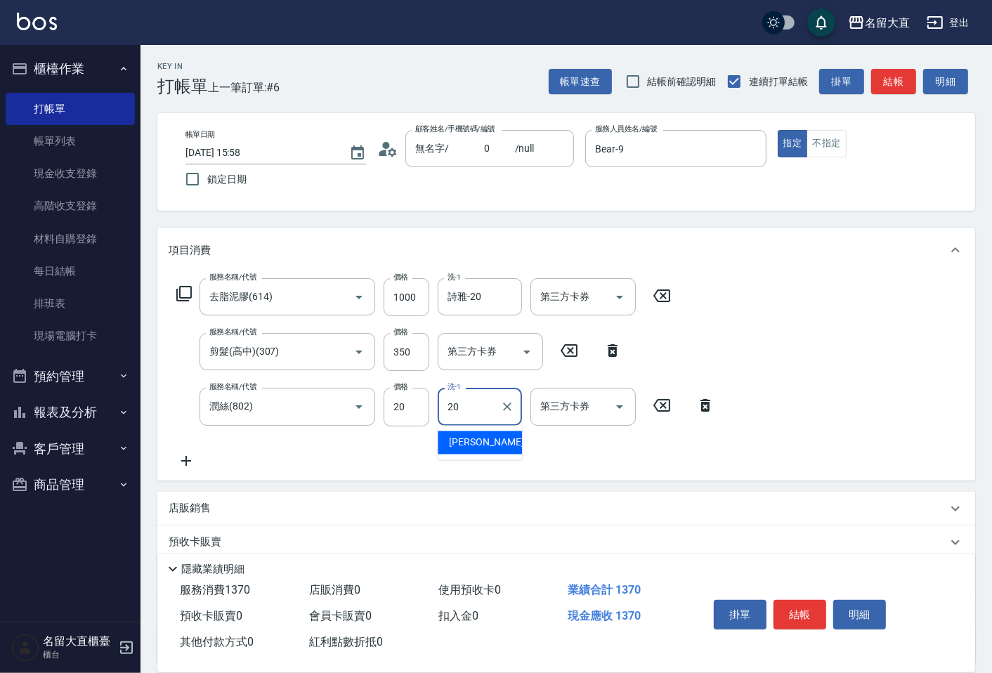
type input "詩雅-20"
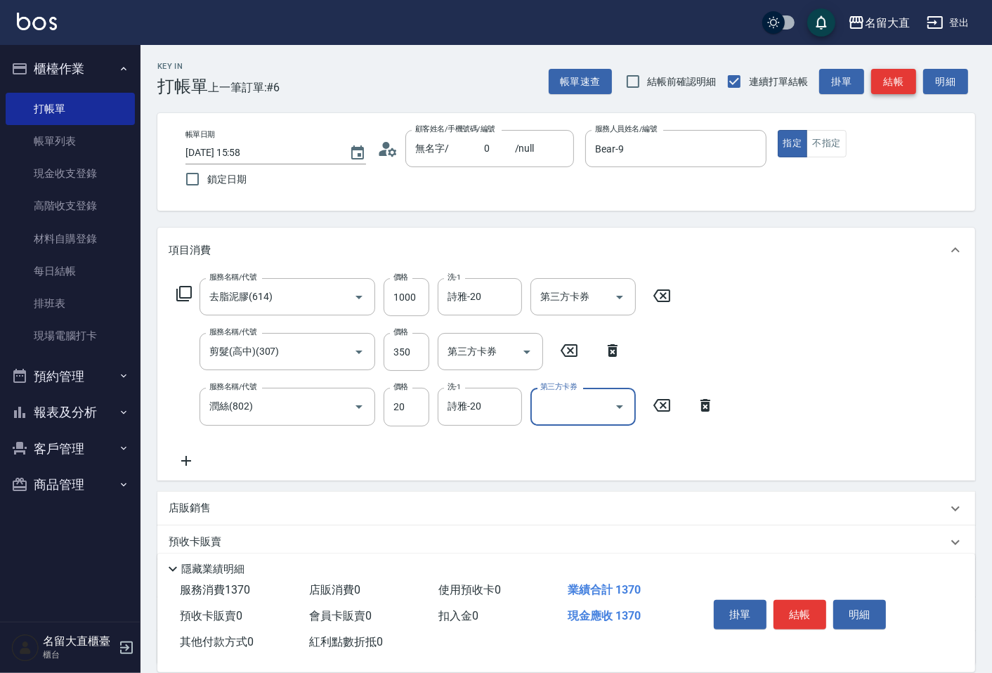
click at [885, 81] on button "結帳" at bounding box center [893, 82] width 45 height 26
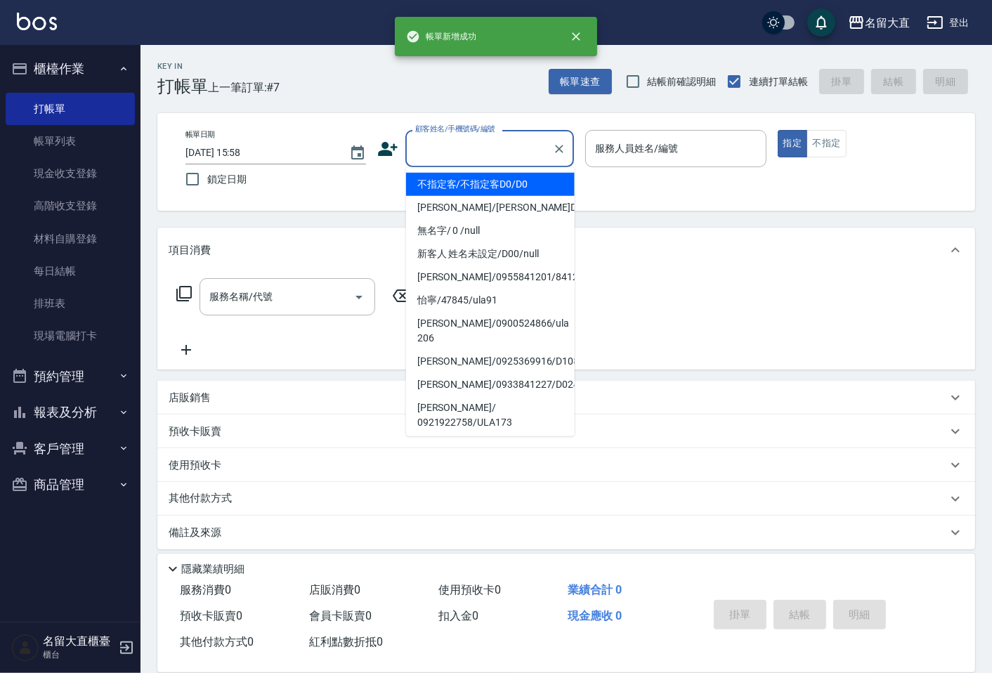
click at [426, 157] on input "顧客姓名/手機號碼/編號" at bounding box center [479, 148] width 135 height 25
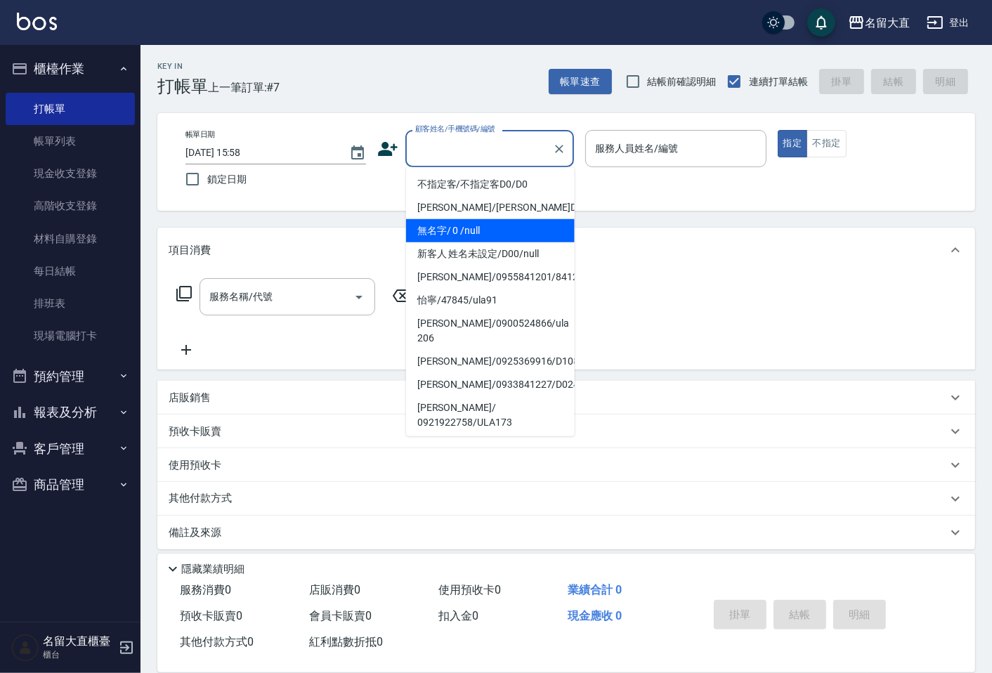
click at [438, 223] on li "無名字/ 0 /null" at bounding box center [490, 230] width 169 height 23
type input "無名字/ 0 /null"
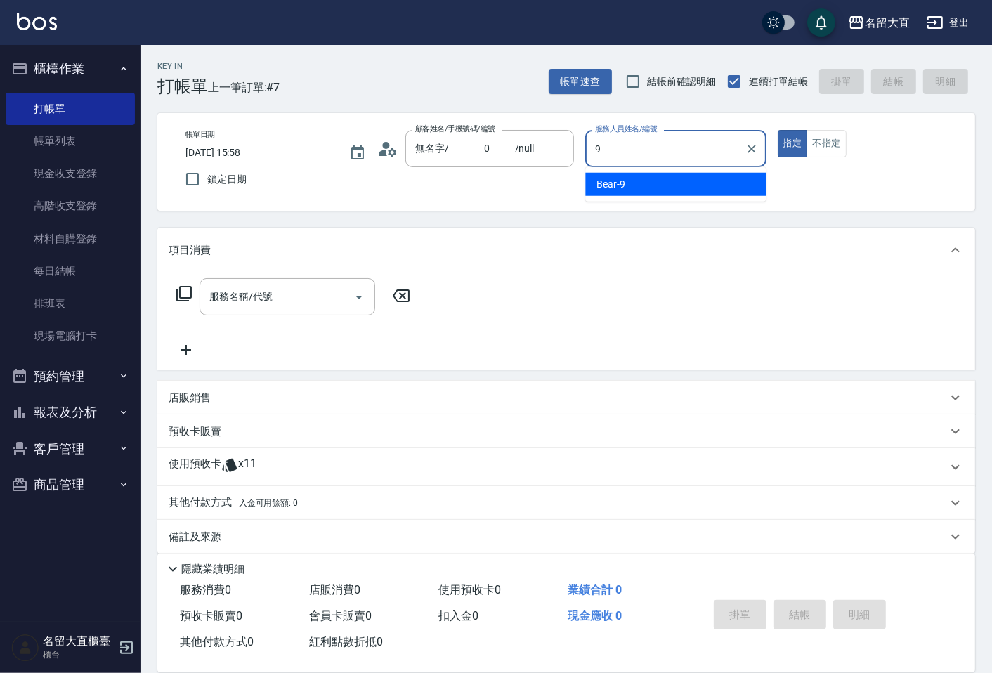
type input "Bear-9"
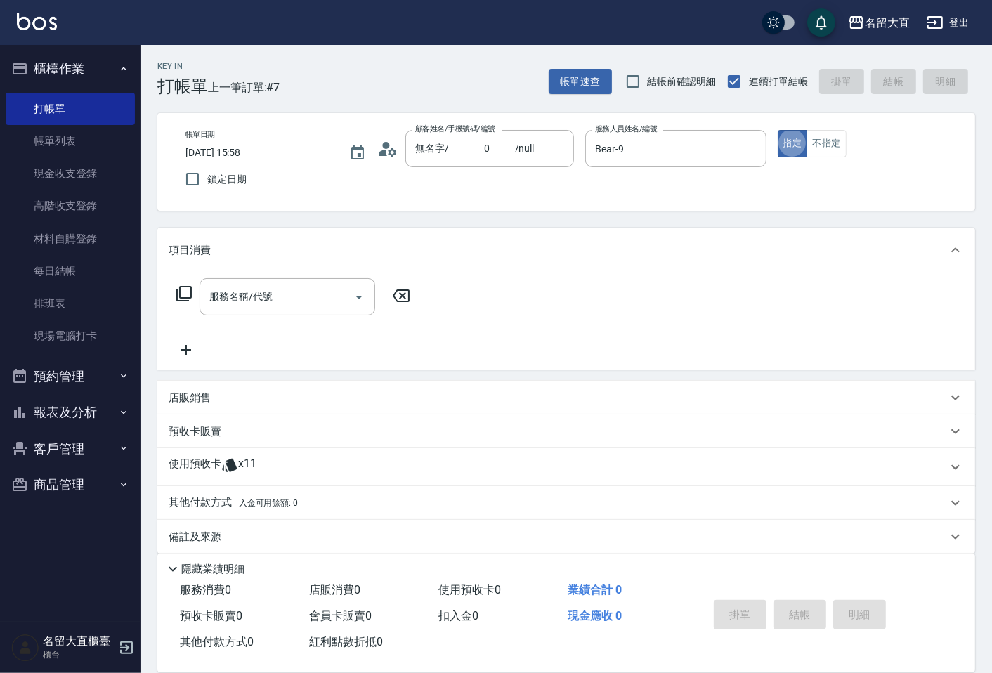
type button "true"
click at [177, 288] on icon at bounding box center [184, 293] width 17 height 17
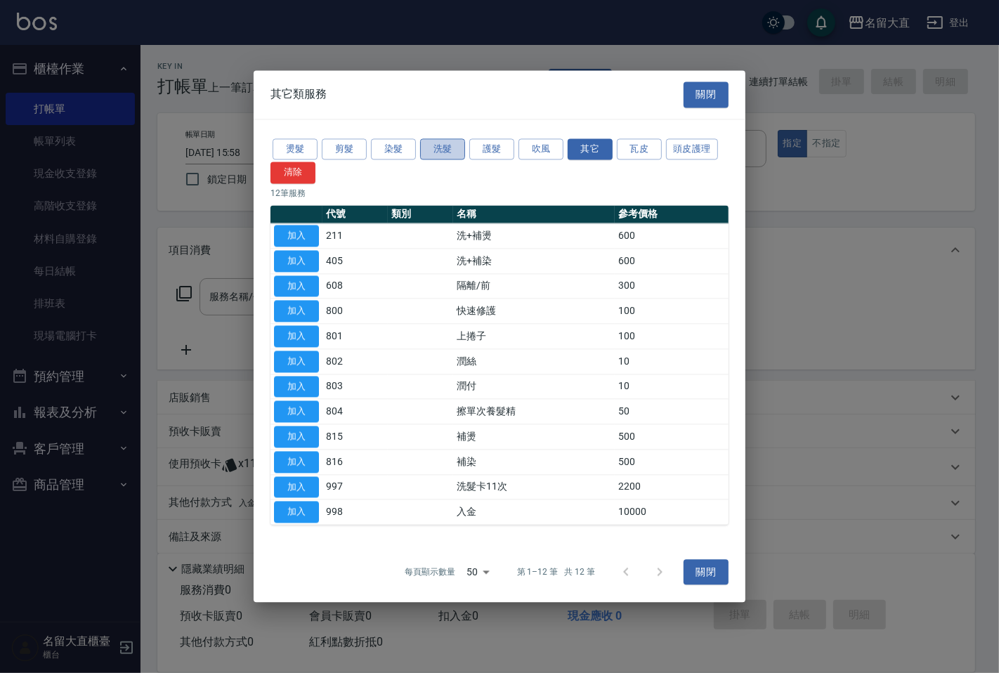
click at [447, 148] on button "洗髮" at bounding box center [442, 149] width 45 height 22
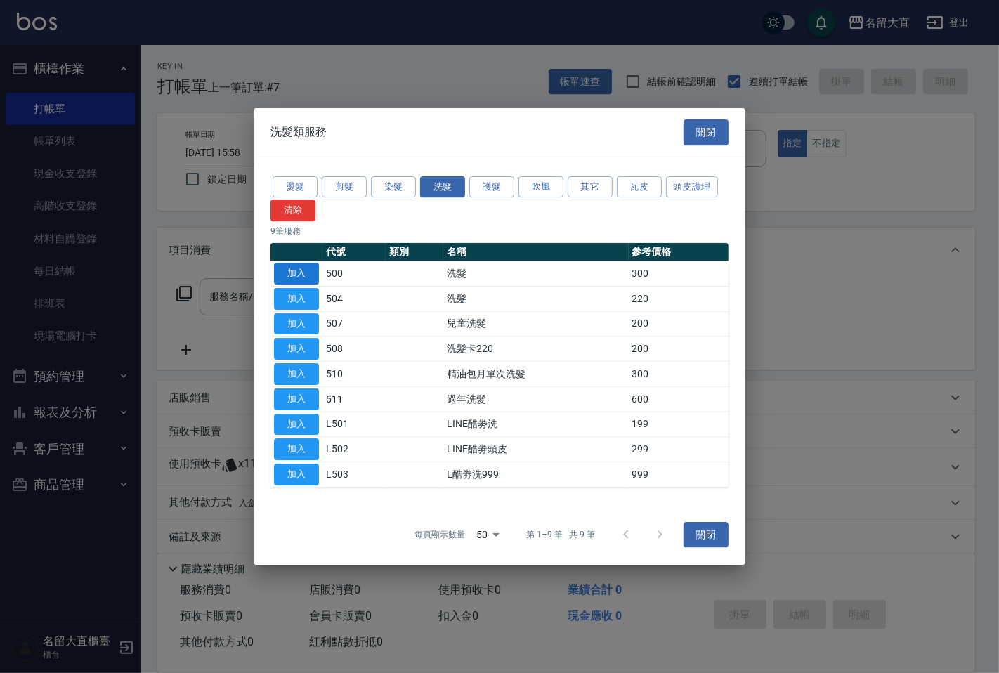
click at [290, 270] on button "加入" at bounding box center [296, 274] width 45 height 22
type input "洗髮(500)"
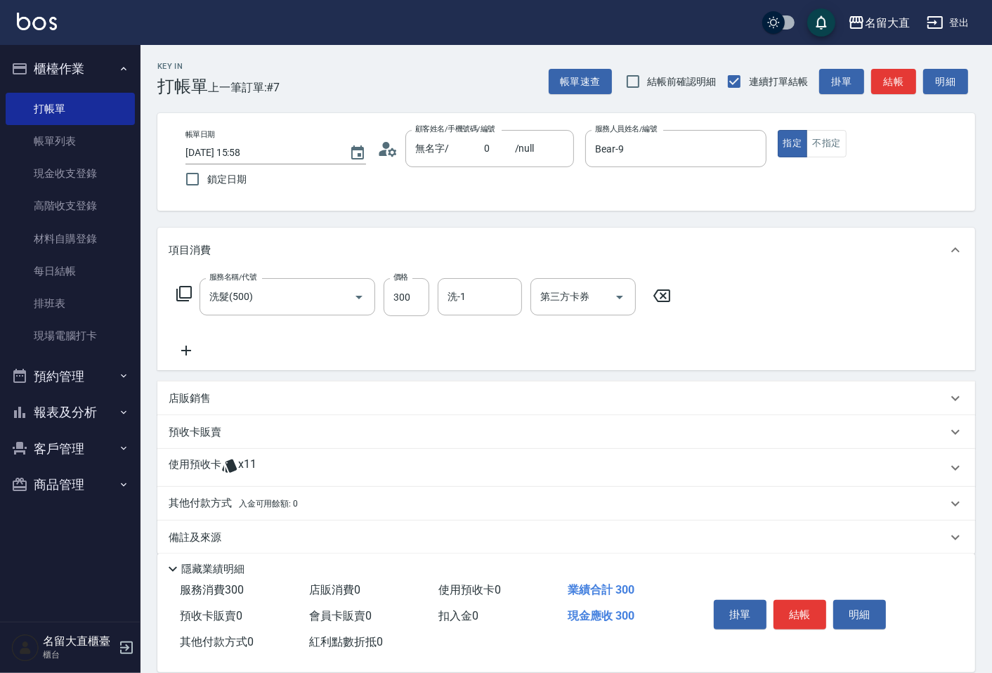
click at [183, 287] on icon at bounding box center [183, 293] width 15 height 15
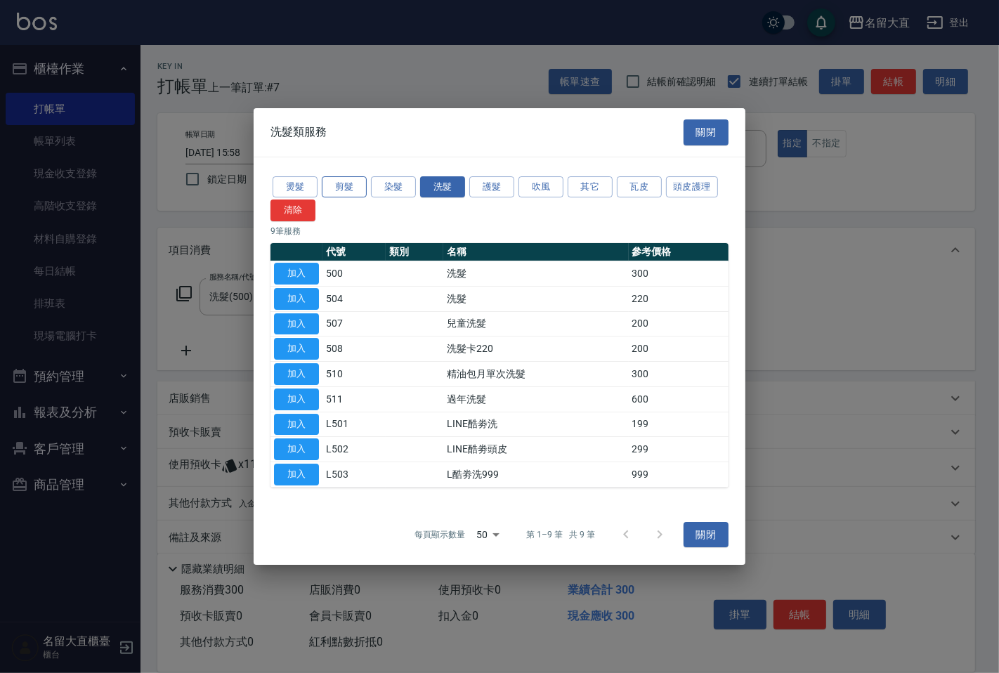
click at [338, 181] on button "剪髮" at bounding box center [344, 187] width 45 height 22
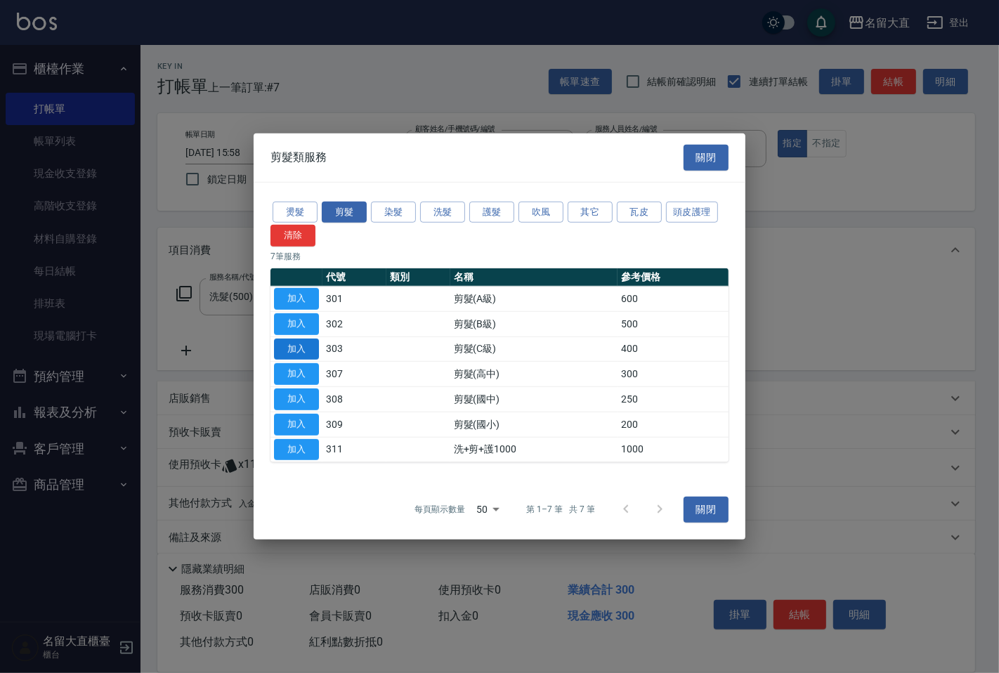
click at [303, 352] on button "加入" at bounding box center [296, 349] width 45 height 22
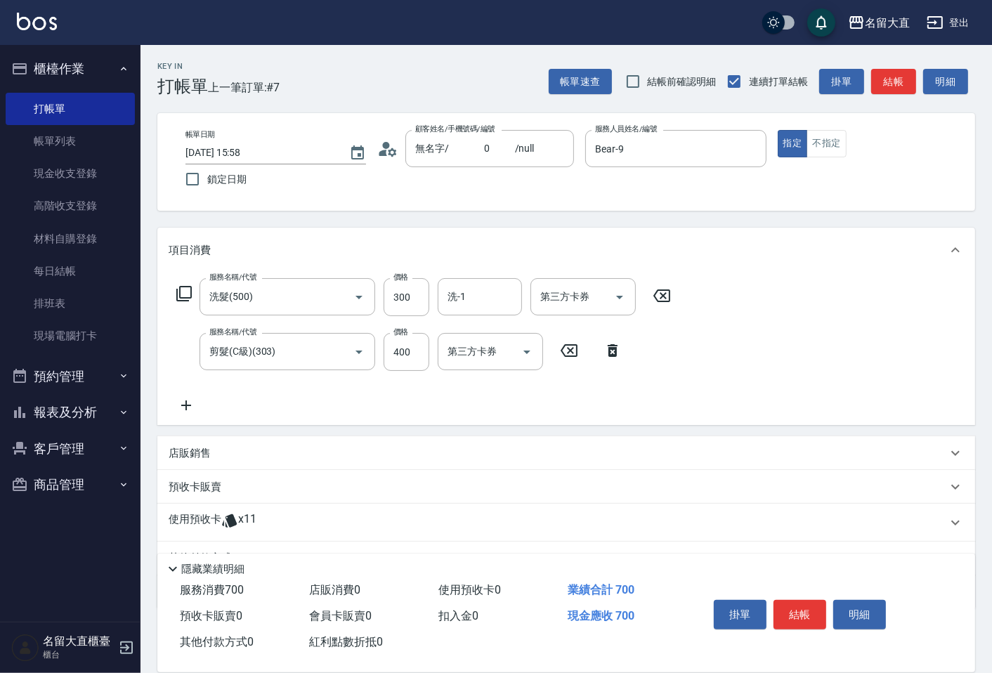
click at [187, 296] on icon at bounding box center [184, 293] width 17 height 17
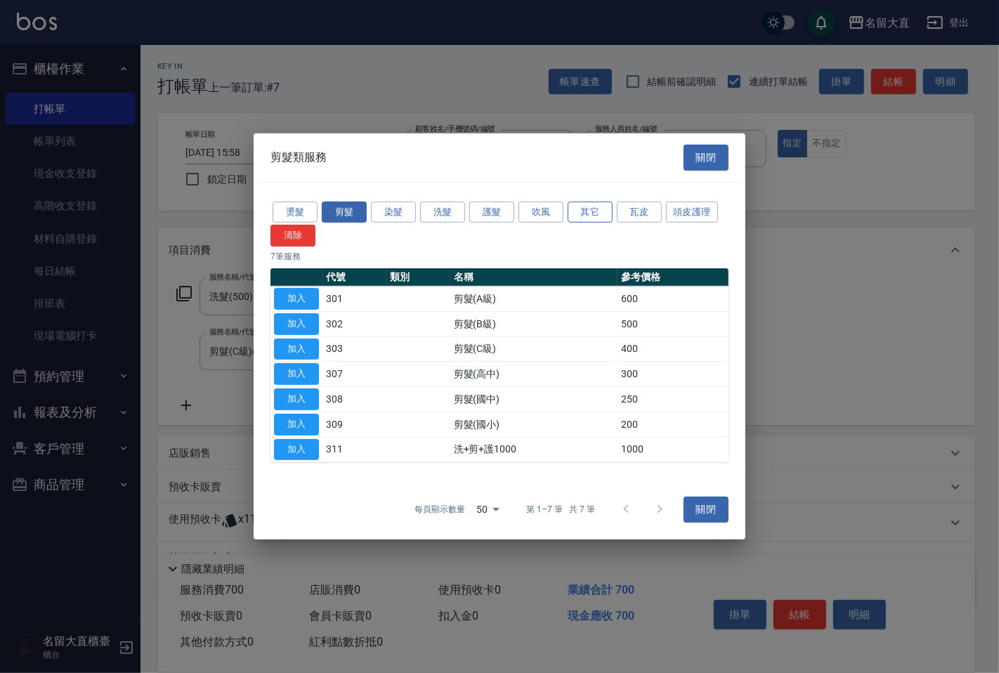
click at [578, 209] on button "其它" at bounding box center [590, 212] width 45 height 22
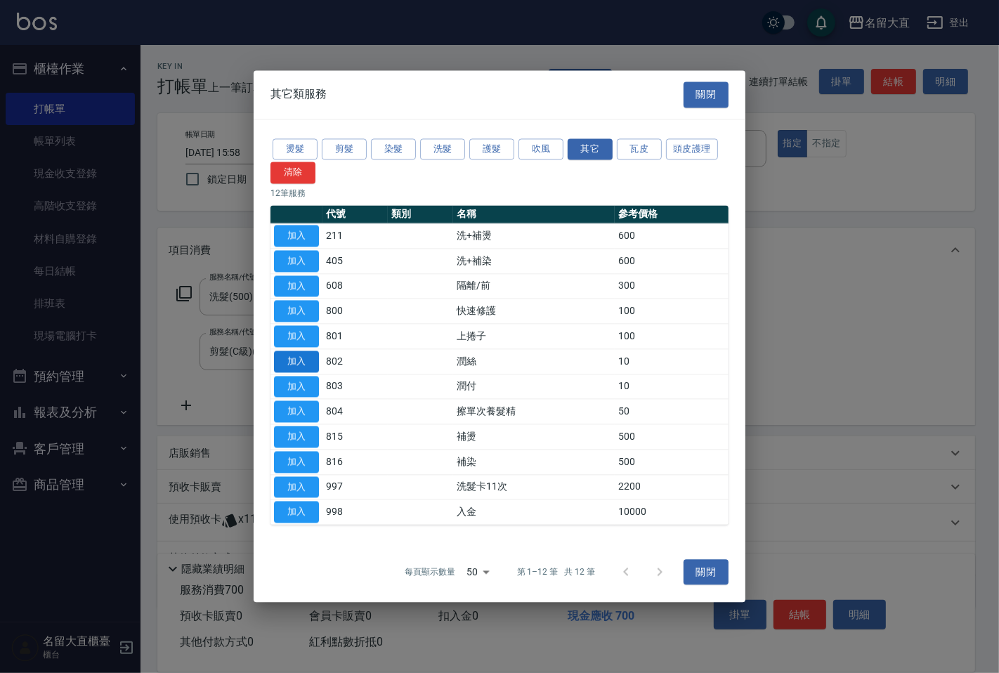
click at [299, 359] on button "加入" at bounding box center [296, 361] width 45 height 22
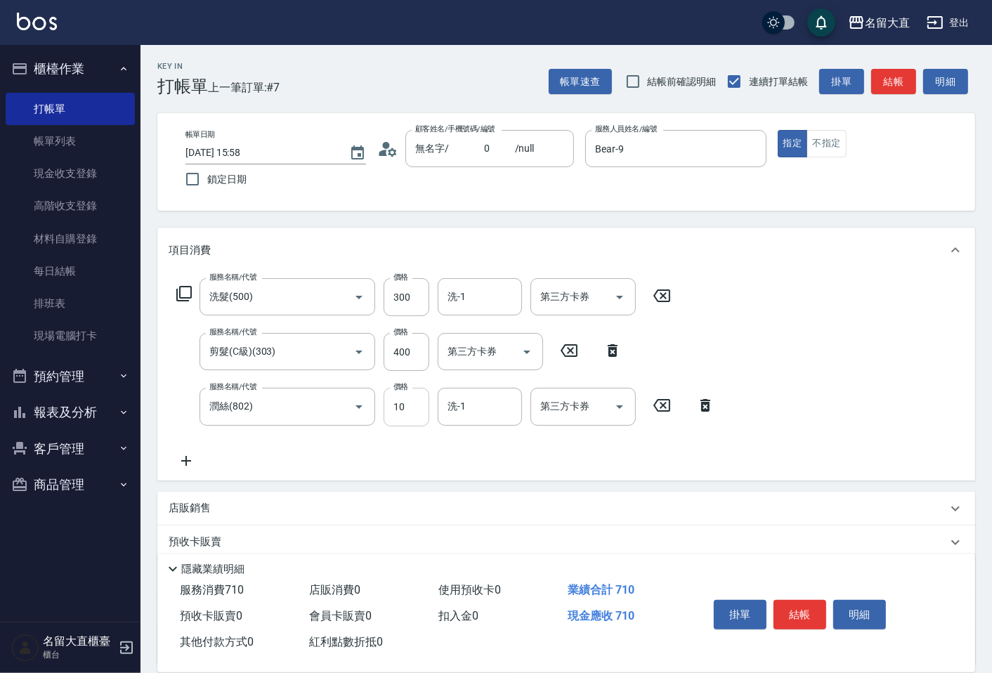
click at [408, 402] on input "10" at bounding box center [407, 407] width 46 height 38
type input "20"
click at [904, 74] on button "結帳" at bounding box center [893, 82] width 45 height 26
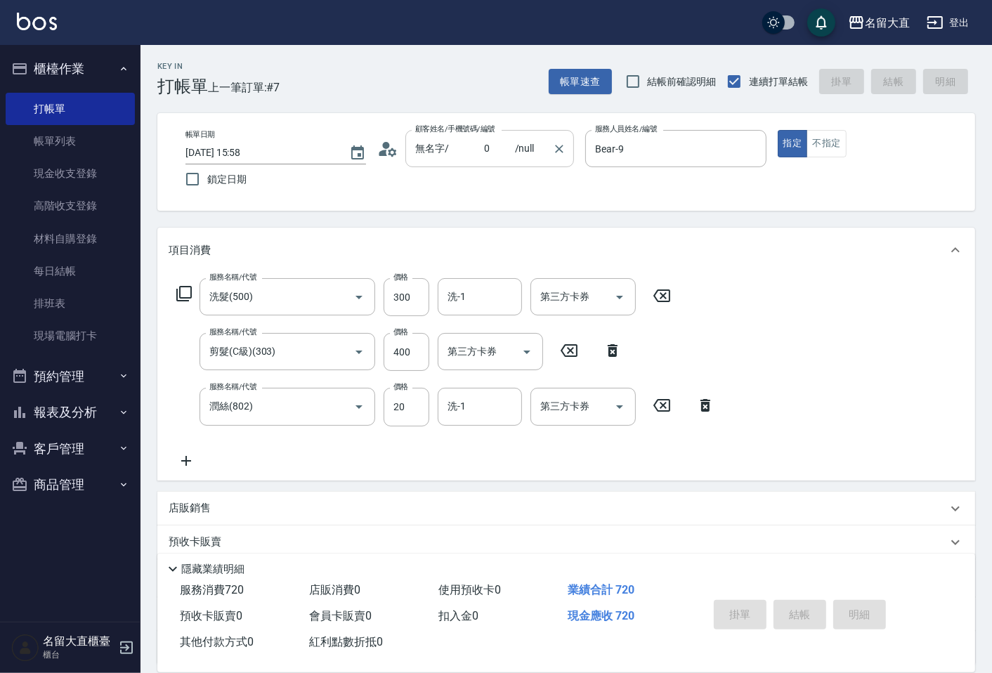
type input "[DATE] 15:59"
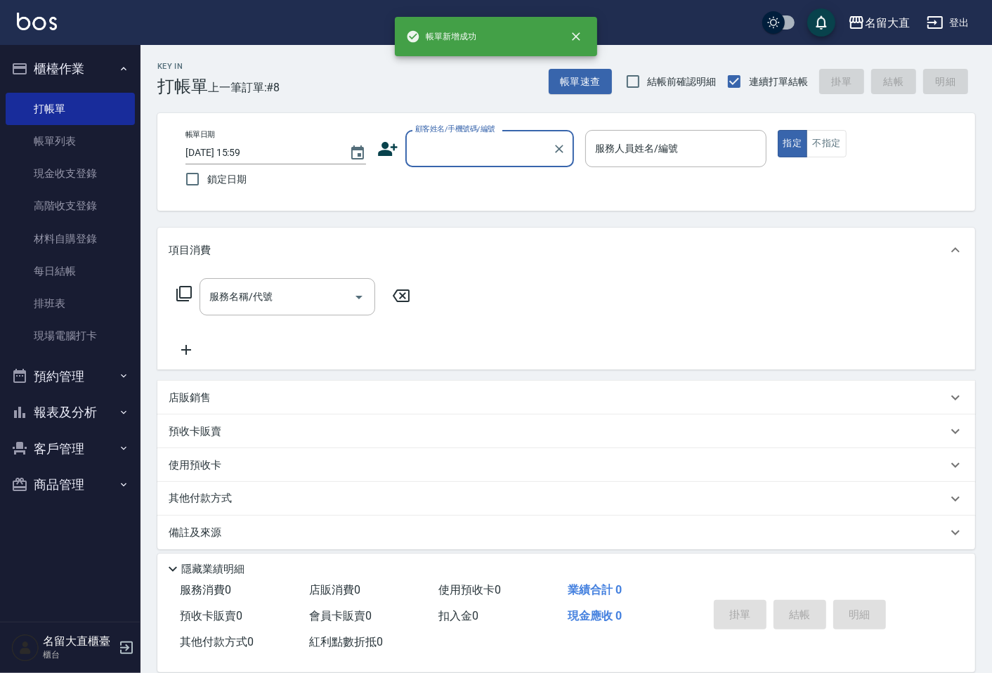
click at [446, 153] on input "顧客姓名/手機號碼/編號" at bounding box center [479, 148] width 135 height 25
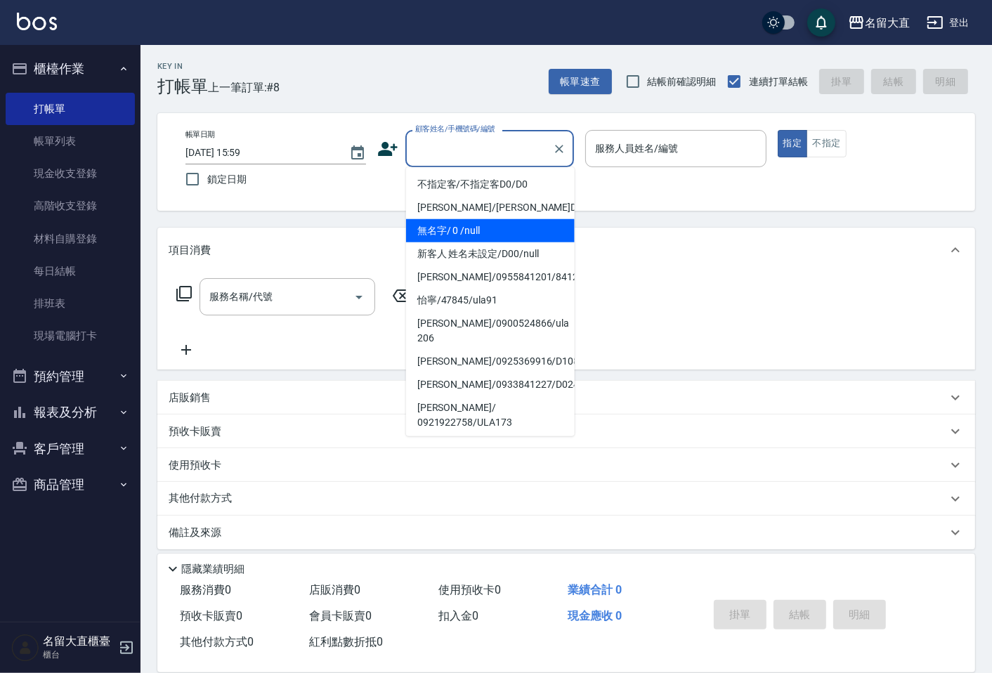
click at [447, 221] on li "無名字/ 0 /null" at bounding box center [490, 230] width 169 height 23
type input "無名字/ 0 /null"
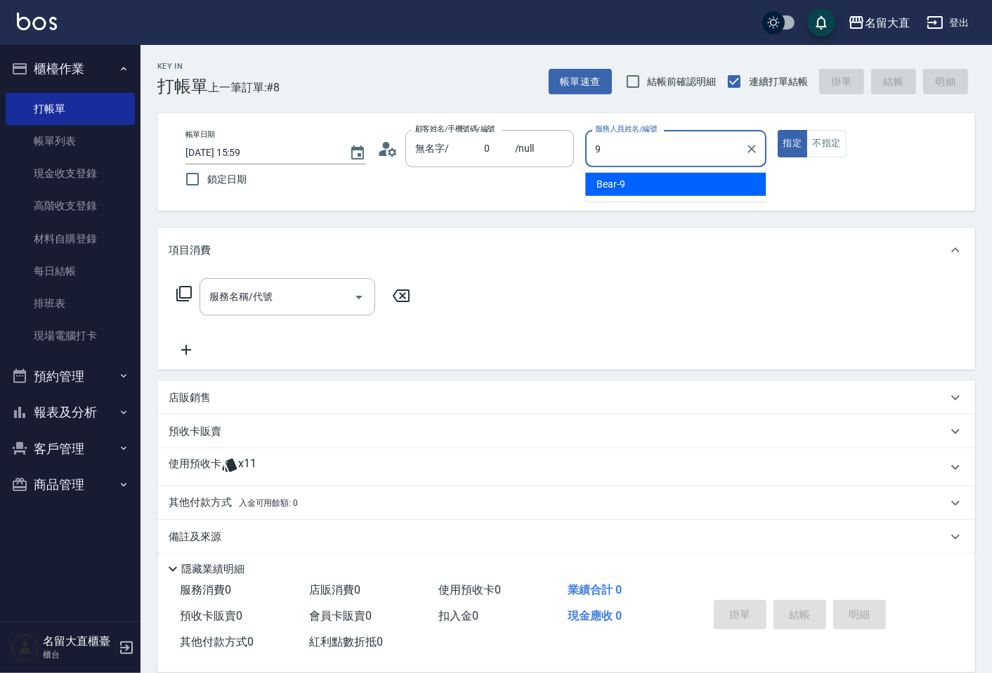
type input "Bear-9"
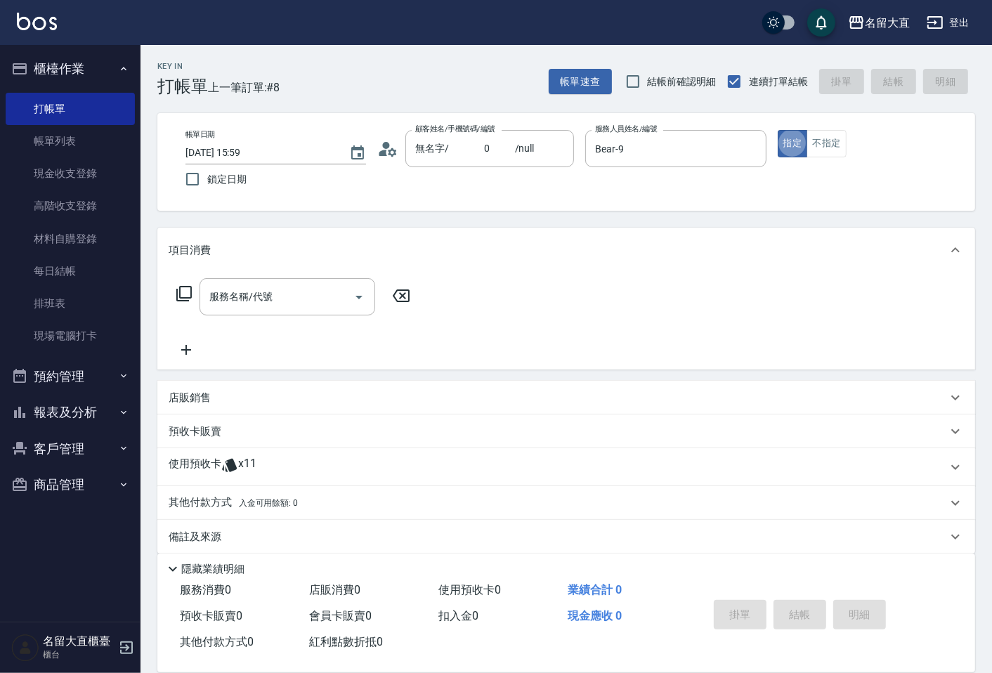
drag, startPoint x: 167, startPoint y: 294, endPoint x: 177, endPoint y: 294, distance: 9.8
click at [171, 294] on div "服務名稱/代號 服務名稱/代號" at bounding box center [294, 296] width 250 height 37
click at [178, 294] on icon at bounding box center [184, 293] width 17 height 17
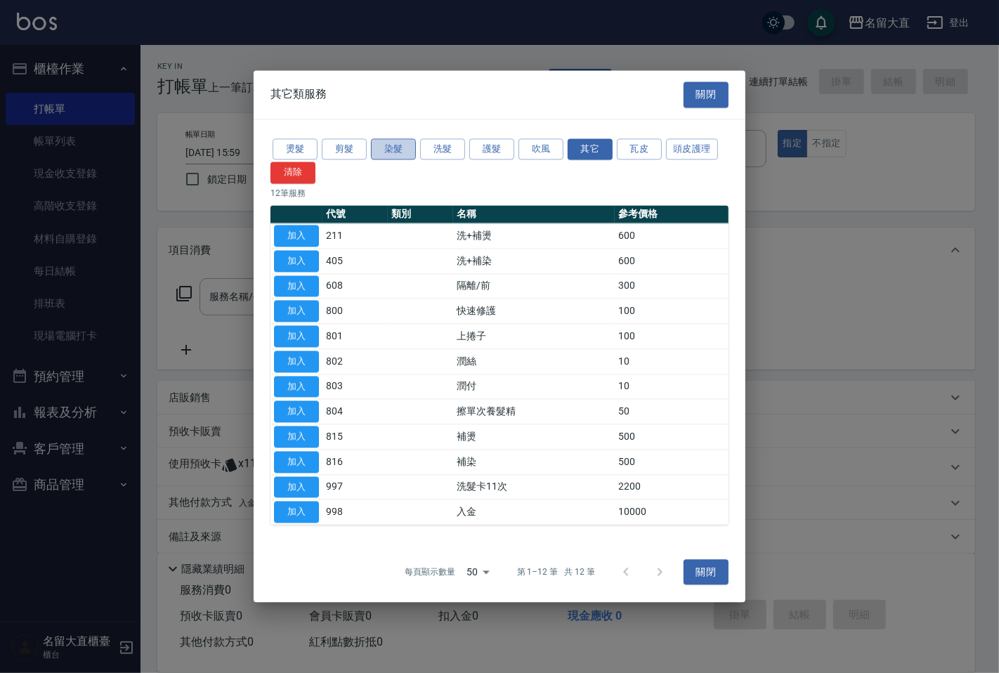
drag, startPoint x: 381, startPoint y: 157, endPoint x: 388, endPoint y: 150, distance: 10.4
click at [381, 156] on button "染髮" at bounding box center [393, 149] width 45 height 22
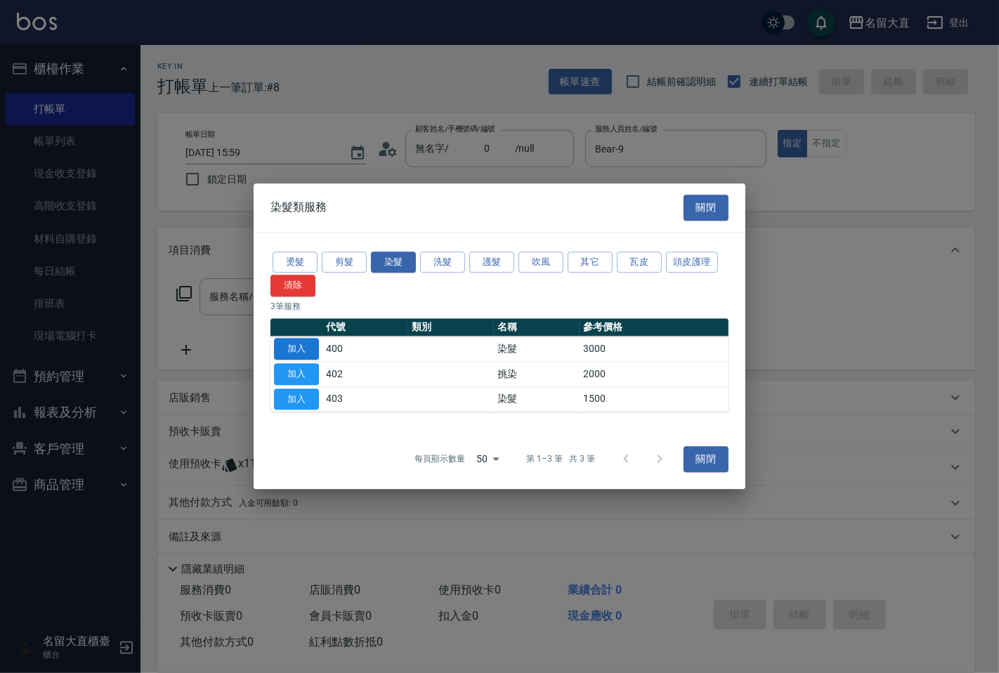
click at [296, 358] on tbody "加入 400 染髮 3000 加入 402 挑染 2000 加入 403 染髮 1500" at bounding box center [499, 373] width 458 height 75
click at [300, 349] on button "加入" at bounding box center [296, 349] width 45 height 22
type input "染髮(400)"
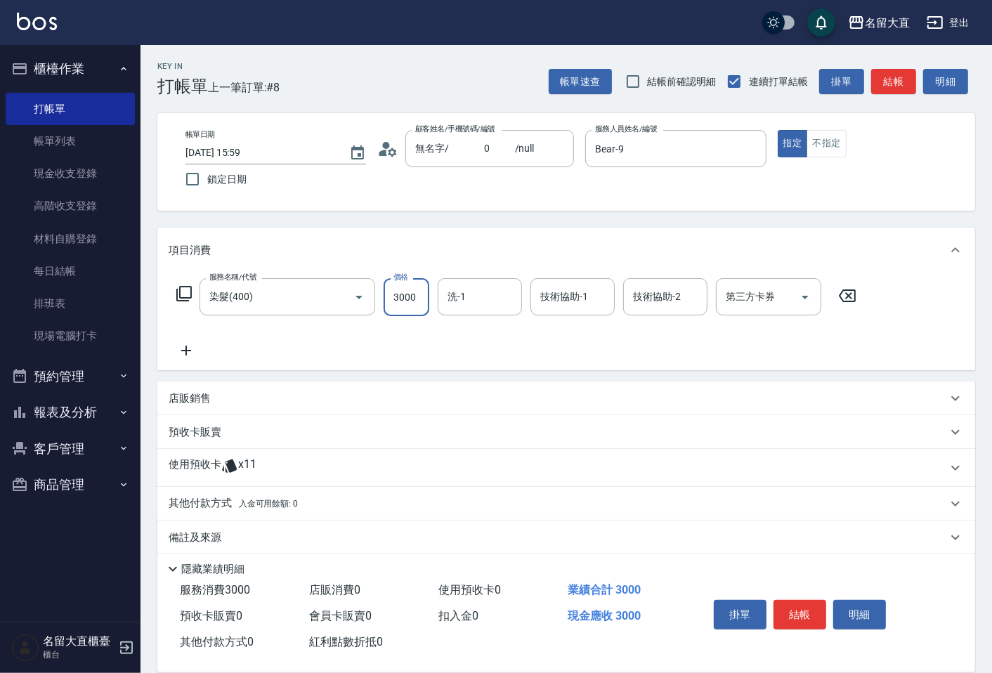
click at [404, 306] on input "3000" at bounding box center [407, 297] width 46 height 38
click at [486, 315] on div "洗-1" at bounding box center [480, 296] width 84 height 37
type input "2400"
click at [478, 297] on input "洗-1" at bounding box center [480, 296] width 72 height 25
type input "詩雅-20"
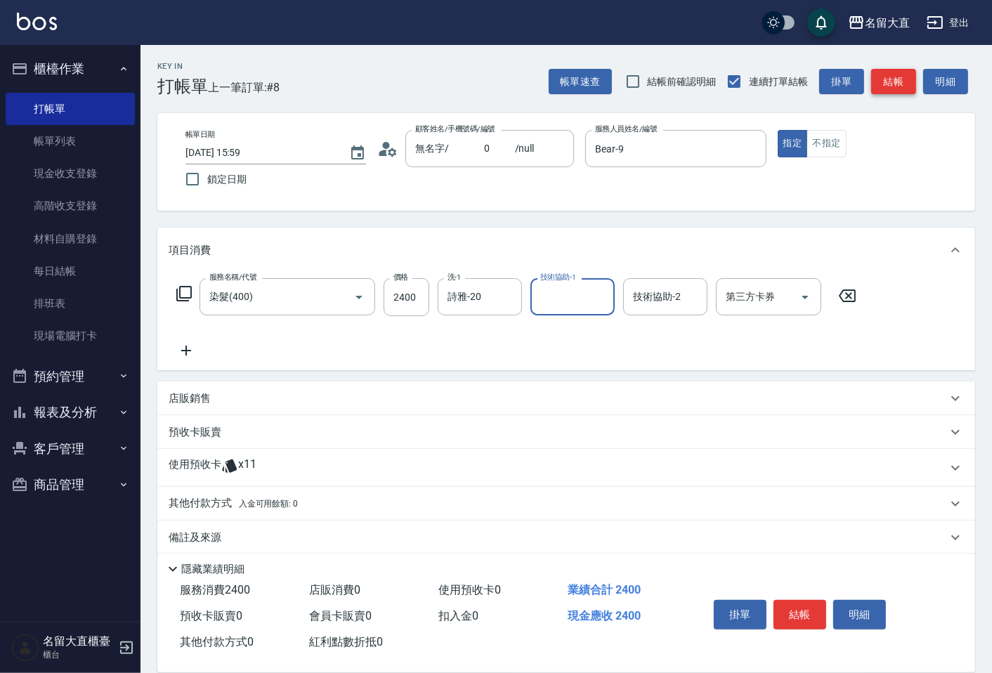
click at [886, 83] on button "結帳" at bounding box center [893, 82] width 45 height 26
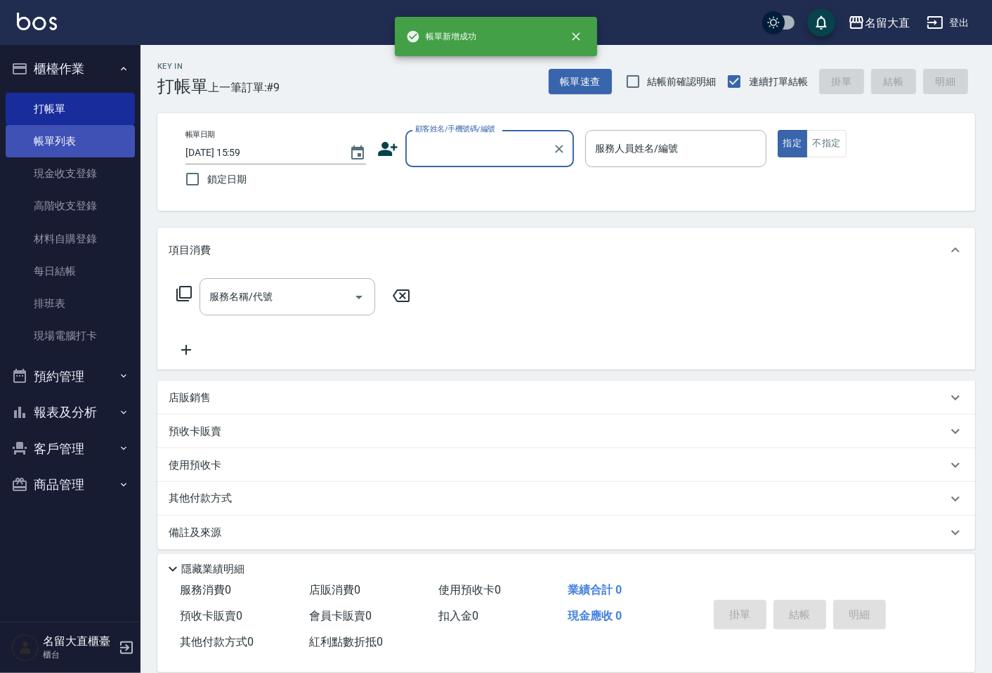
click at [44, 143] on link "帳單列表" at bounding box center [70, 141] width 129 height 32
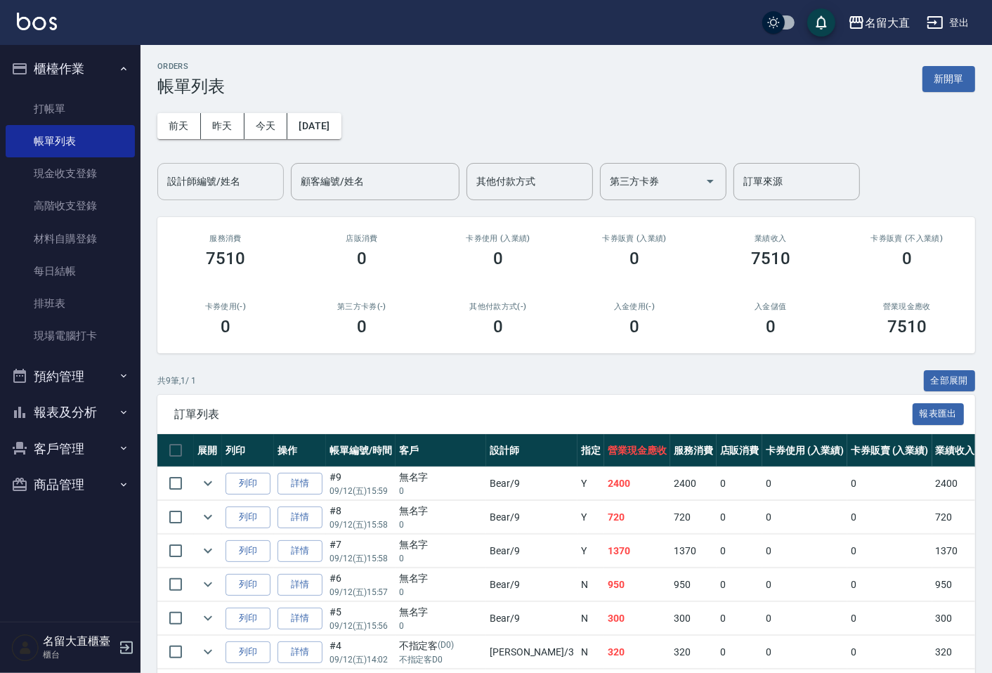
click at [199, 190] on input "設計師編號/姓名" at bounding box center [221, 181] width 114 height 25
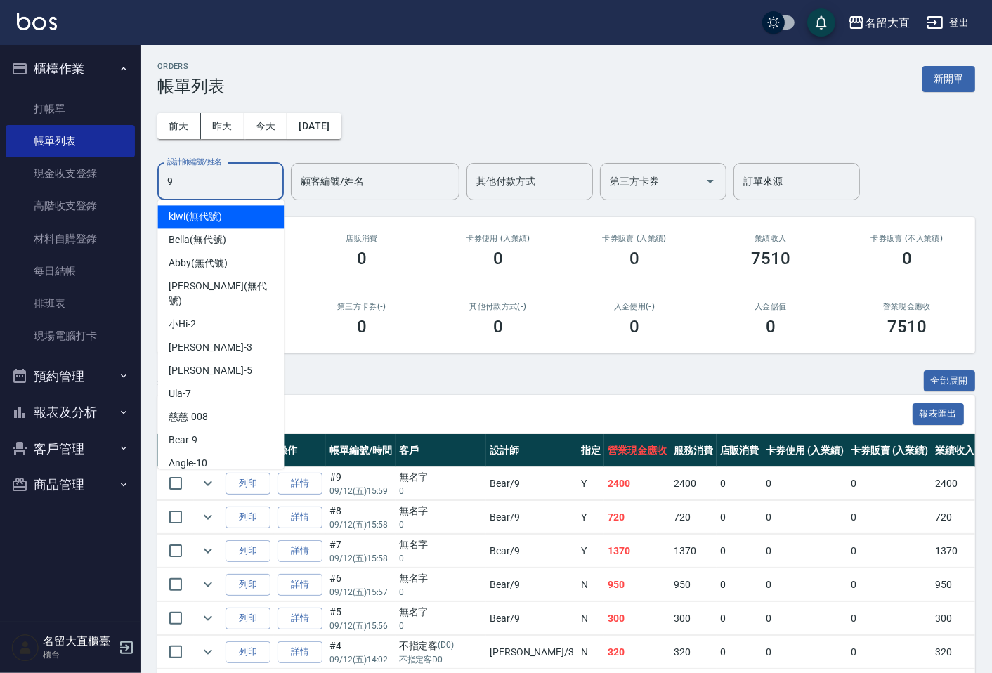
type input "Bear-9"
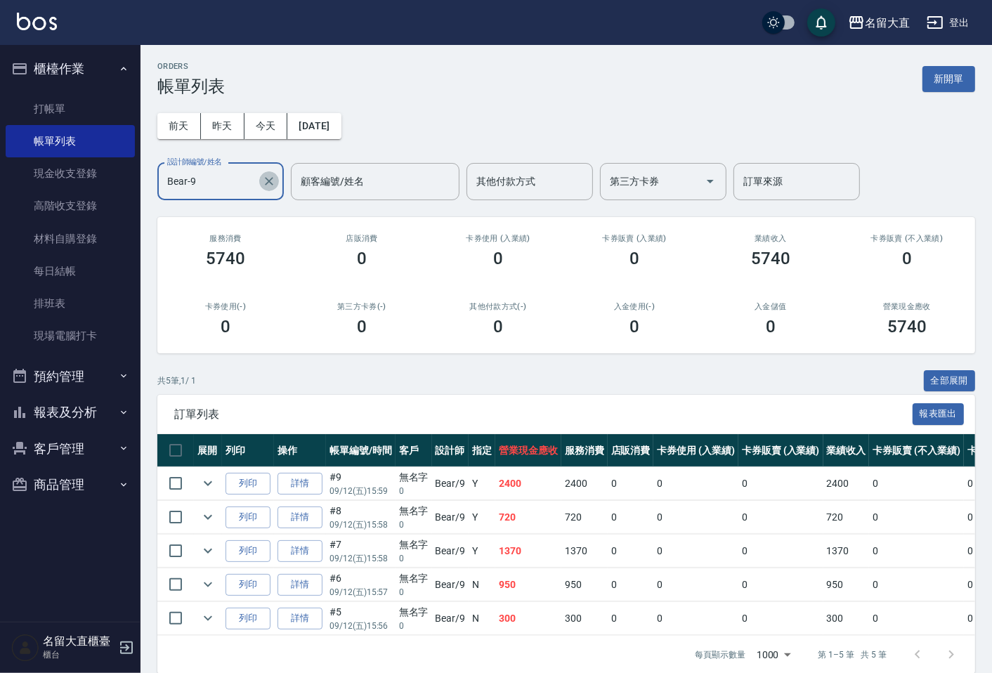
click at [270, 178] on icon "Clear" at bounding box center [269, 181] width 14 height 14
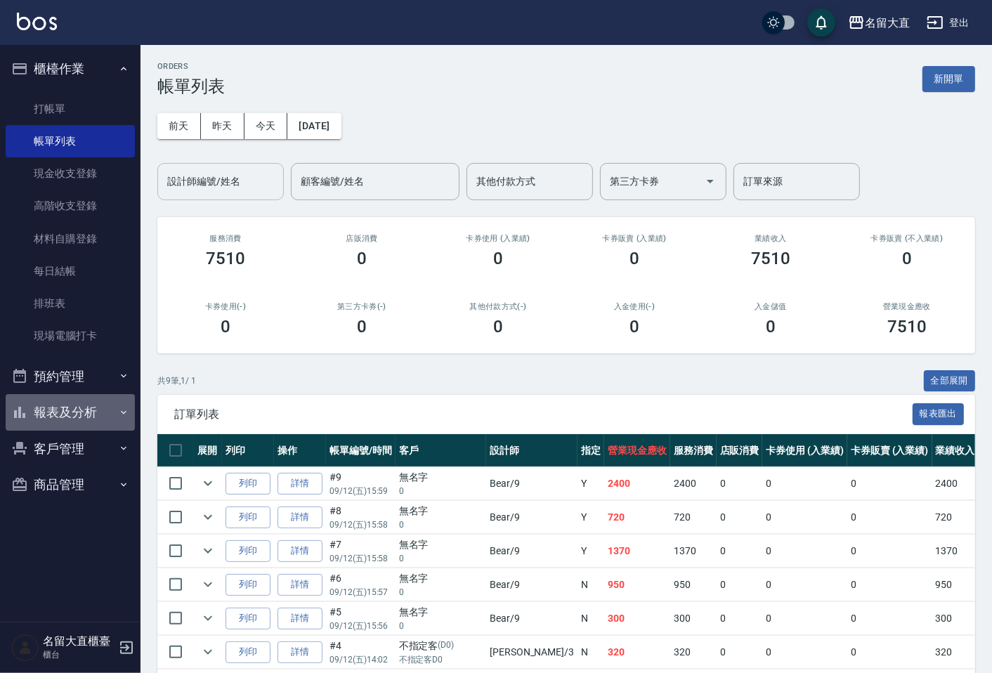
click at [92, 413] on button "報表及分析" at bounding box center [70, 412] width 129 height 37
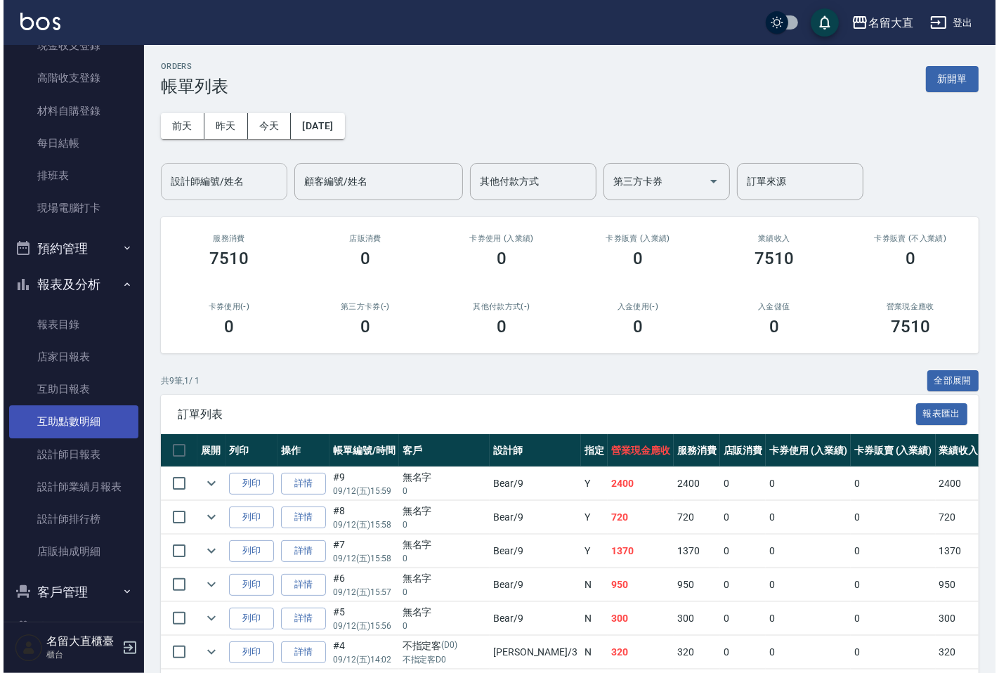
scroll to position [167, 0]
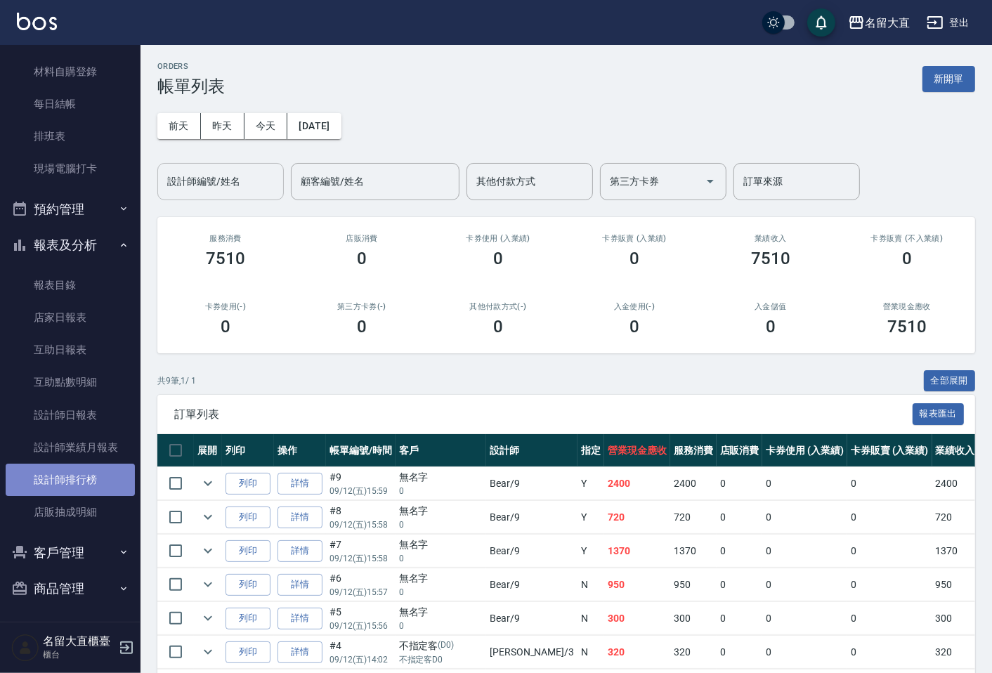
click at [93, 472] on link "設計師排行榜" at bounding box center [70, 480] width 129 height 32
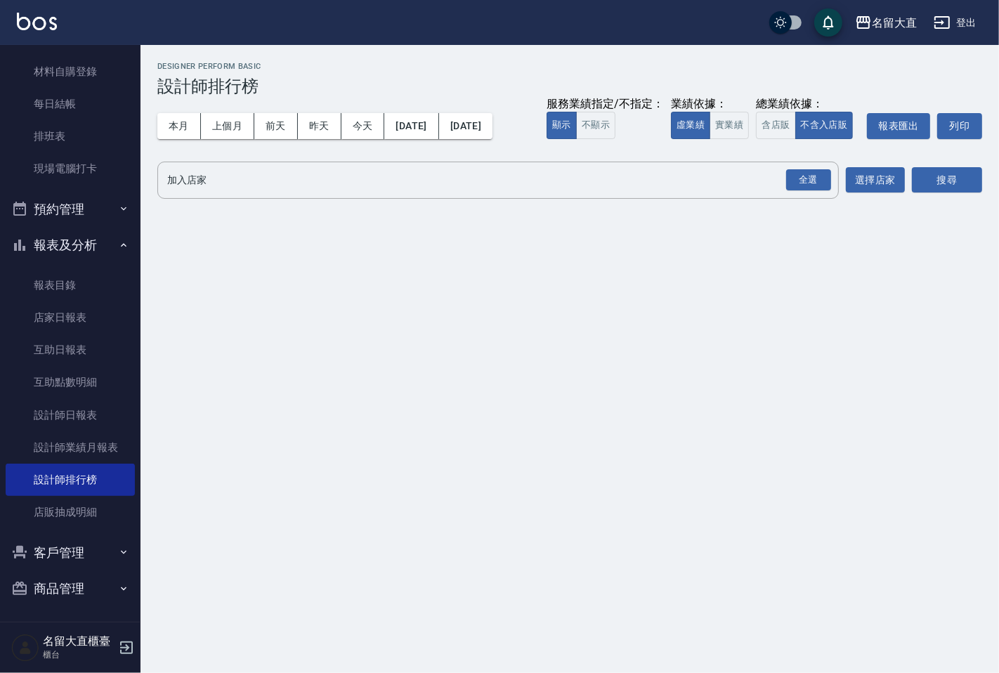
drag, startPoint x: 232, startPoint y: 177, endPoint x: 232, endPoint y: 216, distance: 38.6
click at [232, 216] on div "名留大直 [DATE] - [DATE] 設計師排行榜 列印時間： [DATE][PHONE_NUMBER]:00 Designer Perform Basi…" at bounding box center [569, 133] width 858 height 176
click at [194, 187] on input "加入店家" at bounding box center [488, 180] width 648 height 25
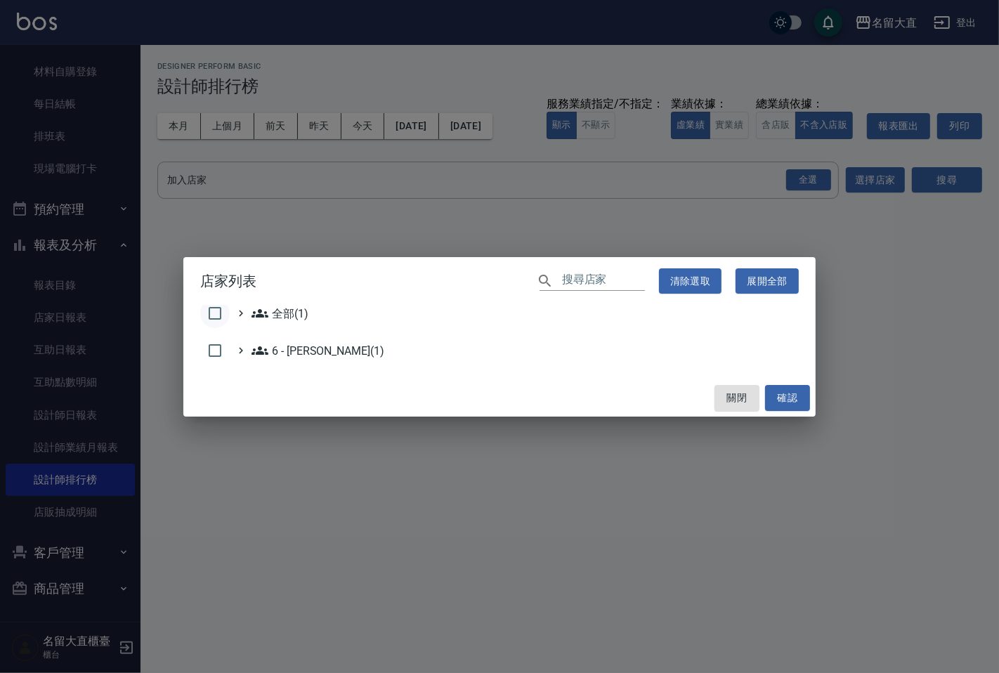
click at [221, 309] on input "checkbox" at bounding box center [215, 314] width 30 height 30
checkbox input "true"
click at [792, 398] on button "確認" at bounding box center [787, 398] width 45 height 26
checkbox input "false"
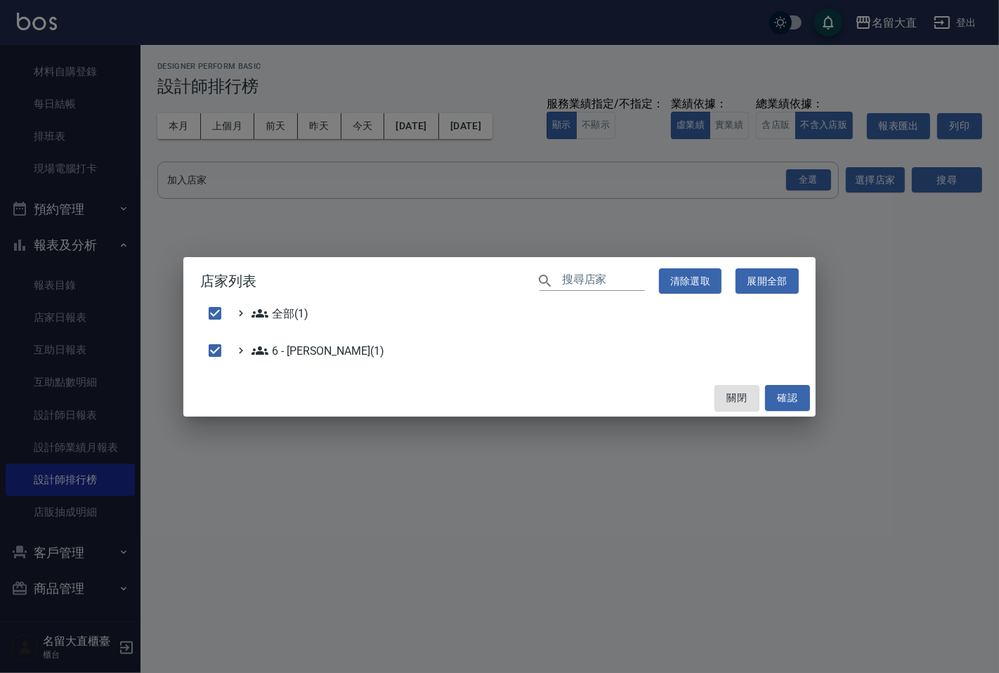
checkbox input "false"
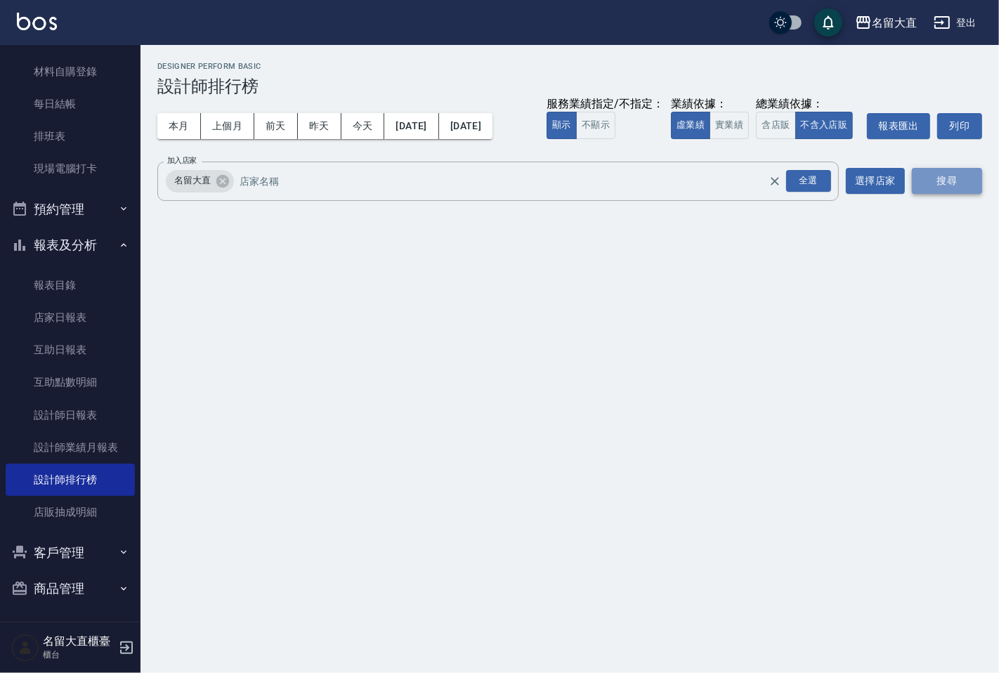
click at [945, 183] on button "搜尋" at bounding box center [947, 181] width 70 height 26
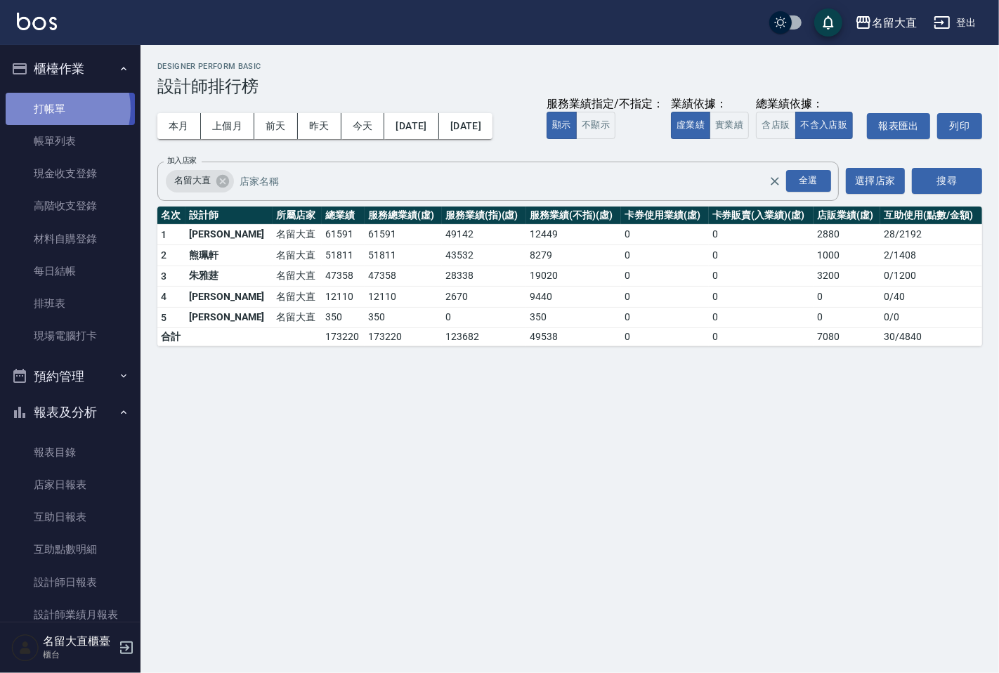
click at [55, 108] on link "打帳單" at bounding box center [70, 109] width 129 height 32
